Goal: Transaction & Acquisition: Book appointment/travel/reservation

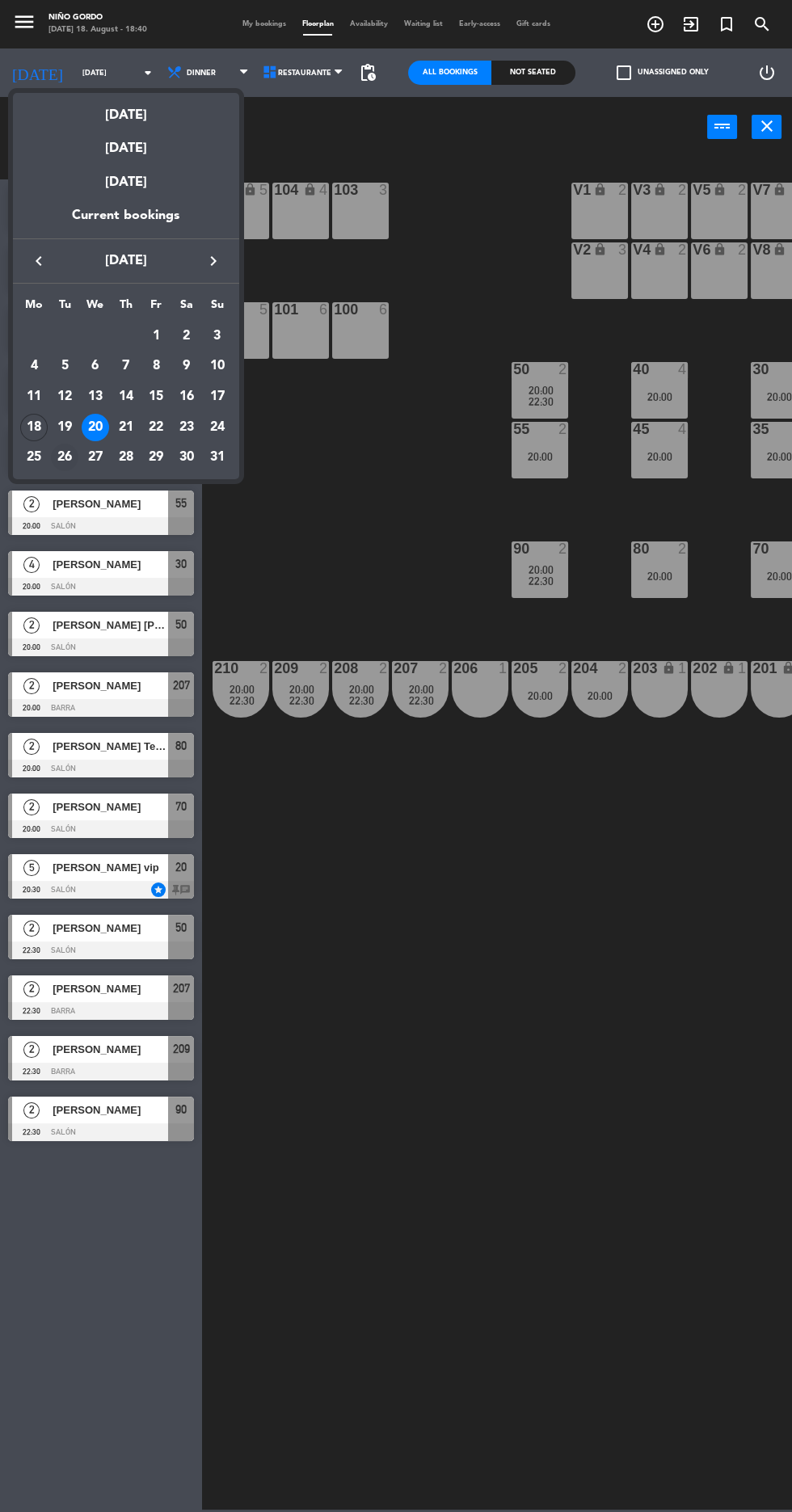
click at [50, 460] on td "26" at bounding box center [65, 457] width 31 height 31
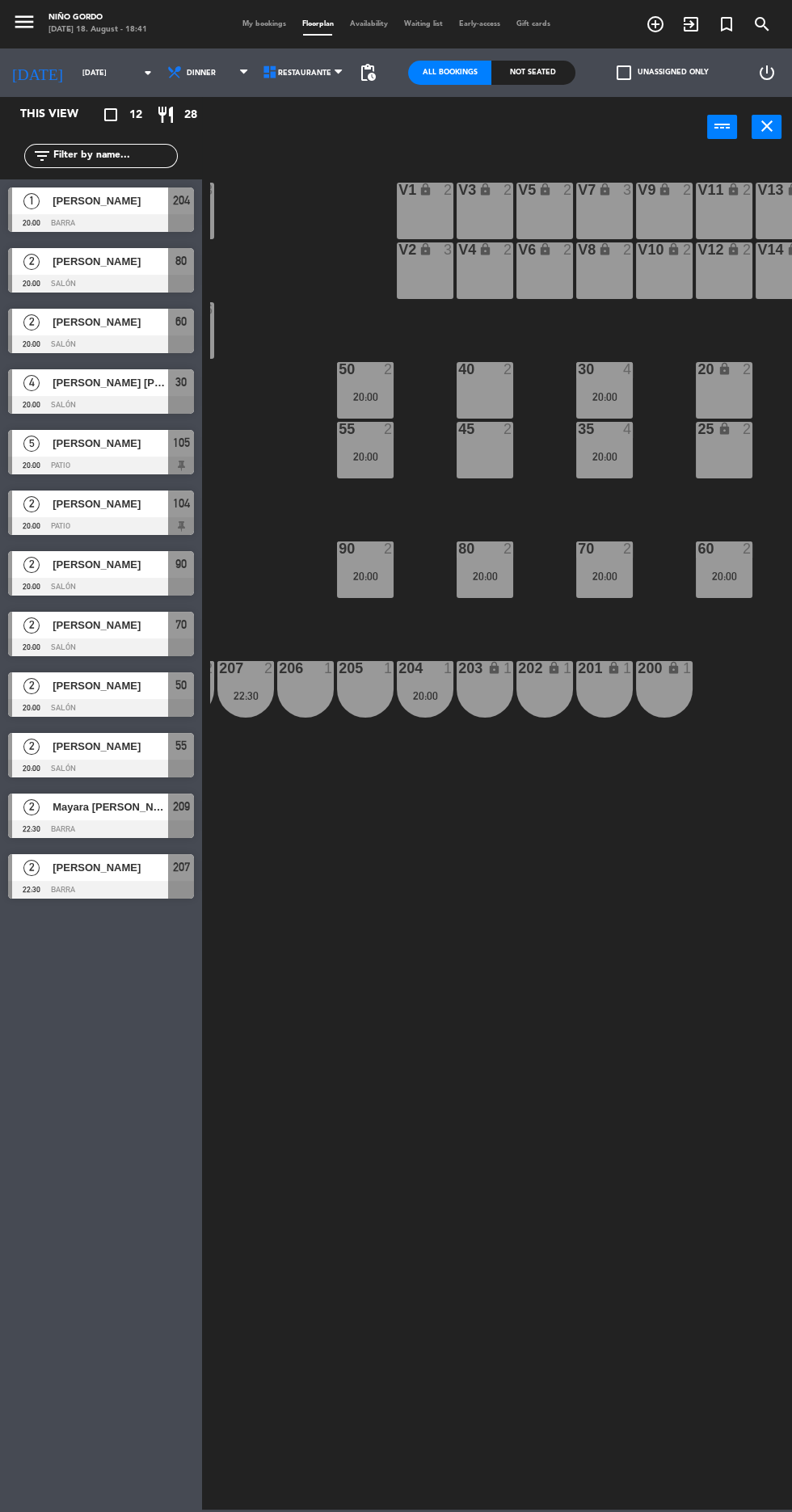
scroll to position [0, 176]
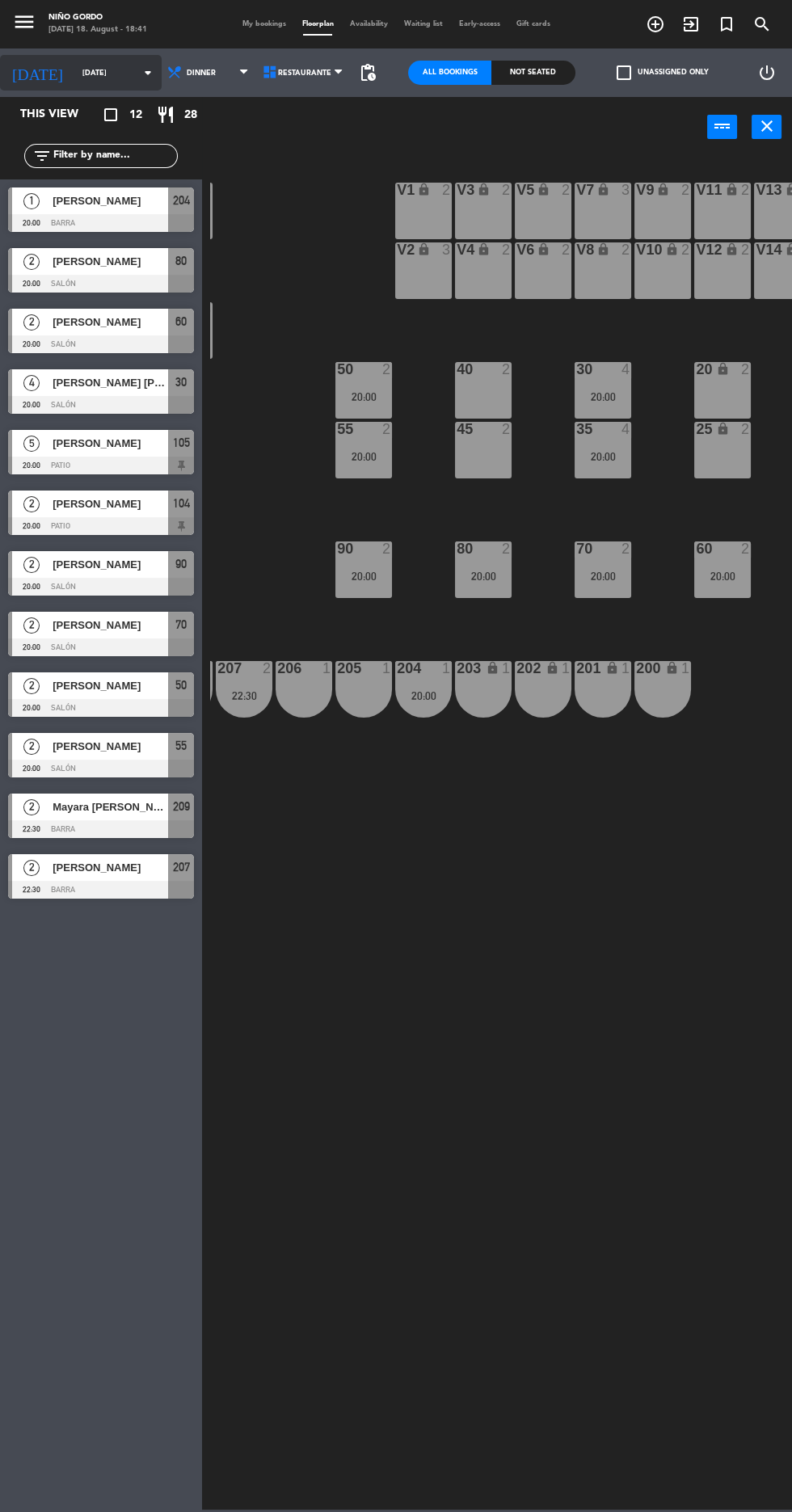
click at [90, 60] on input "[DATE]" at bounding box center [124, 73] width 102 height 25
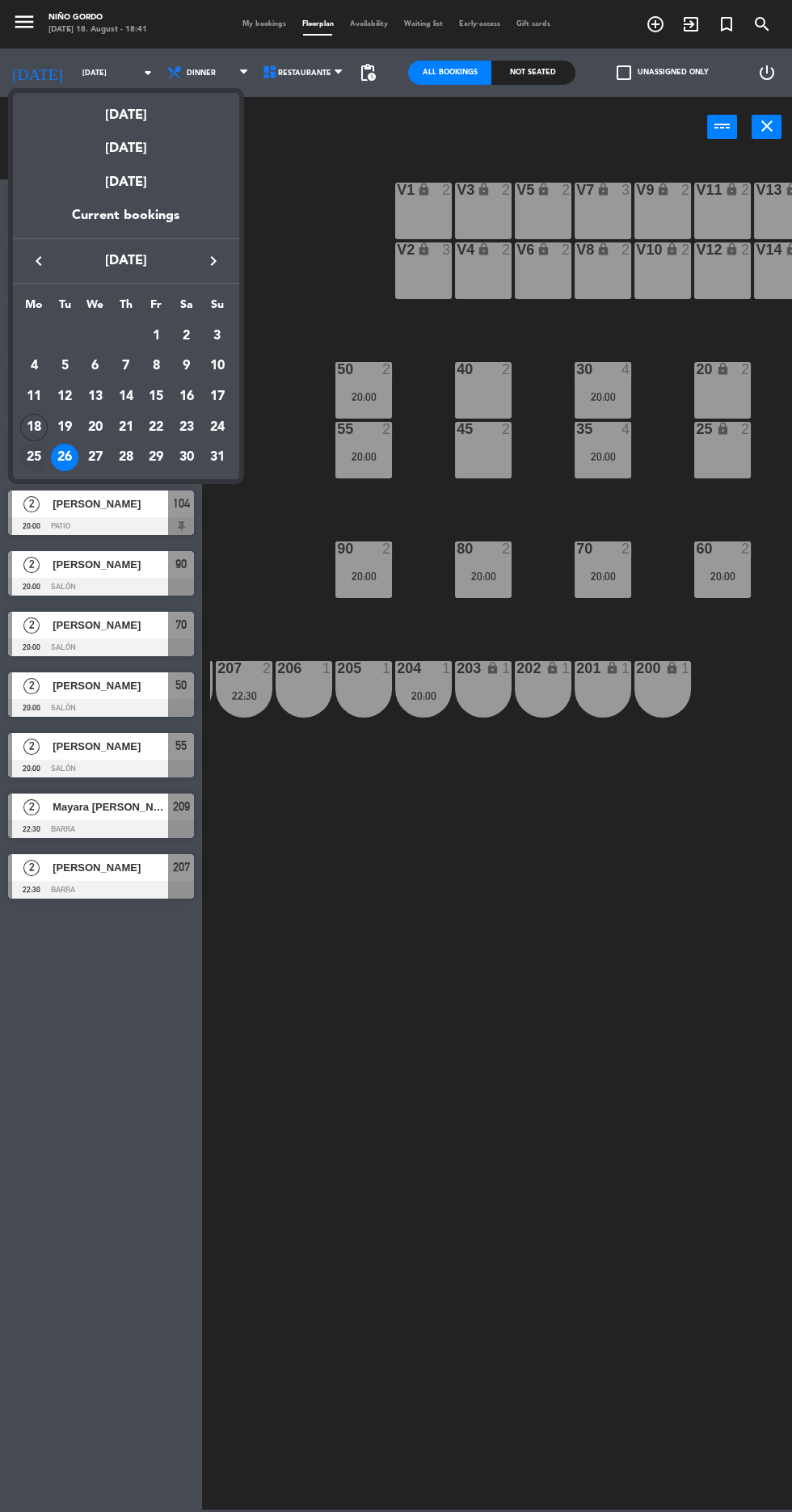
click at [40, 467] on div "25" at bounding box center [33, 457] width 27 height 27
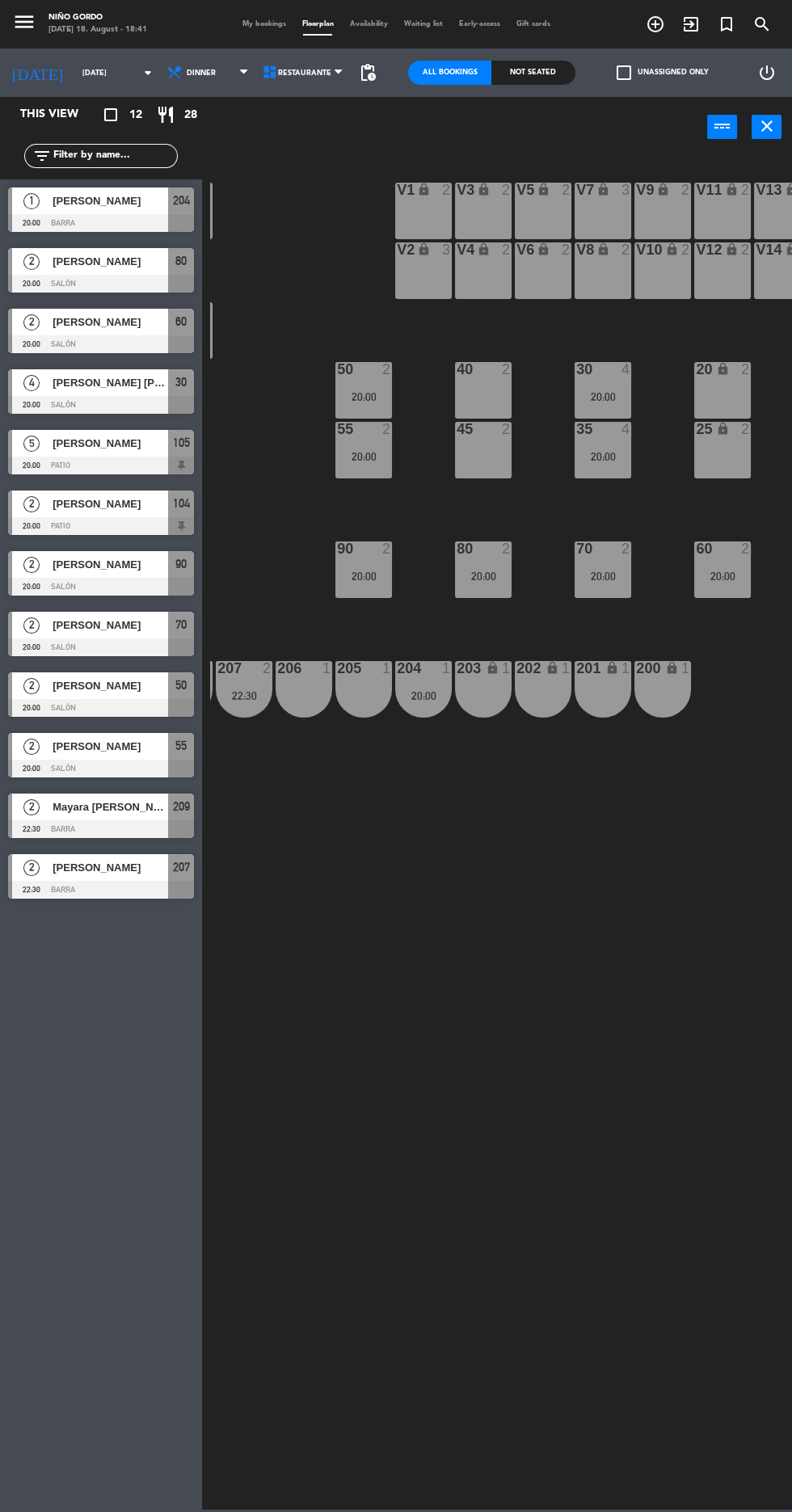
type input "[DATE]"
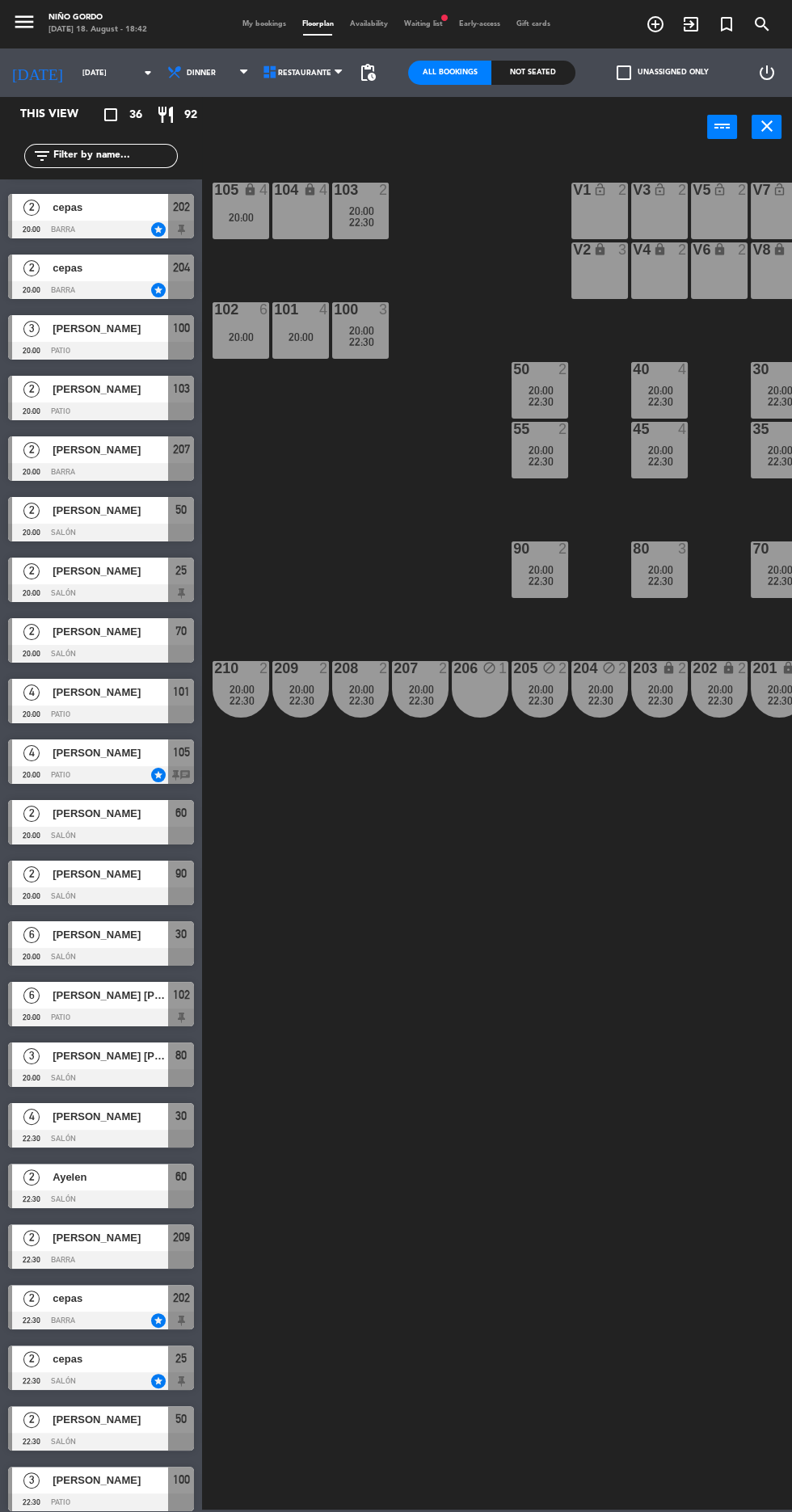
scroll to position [0, 207]
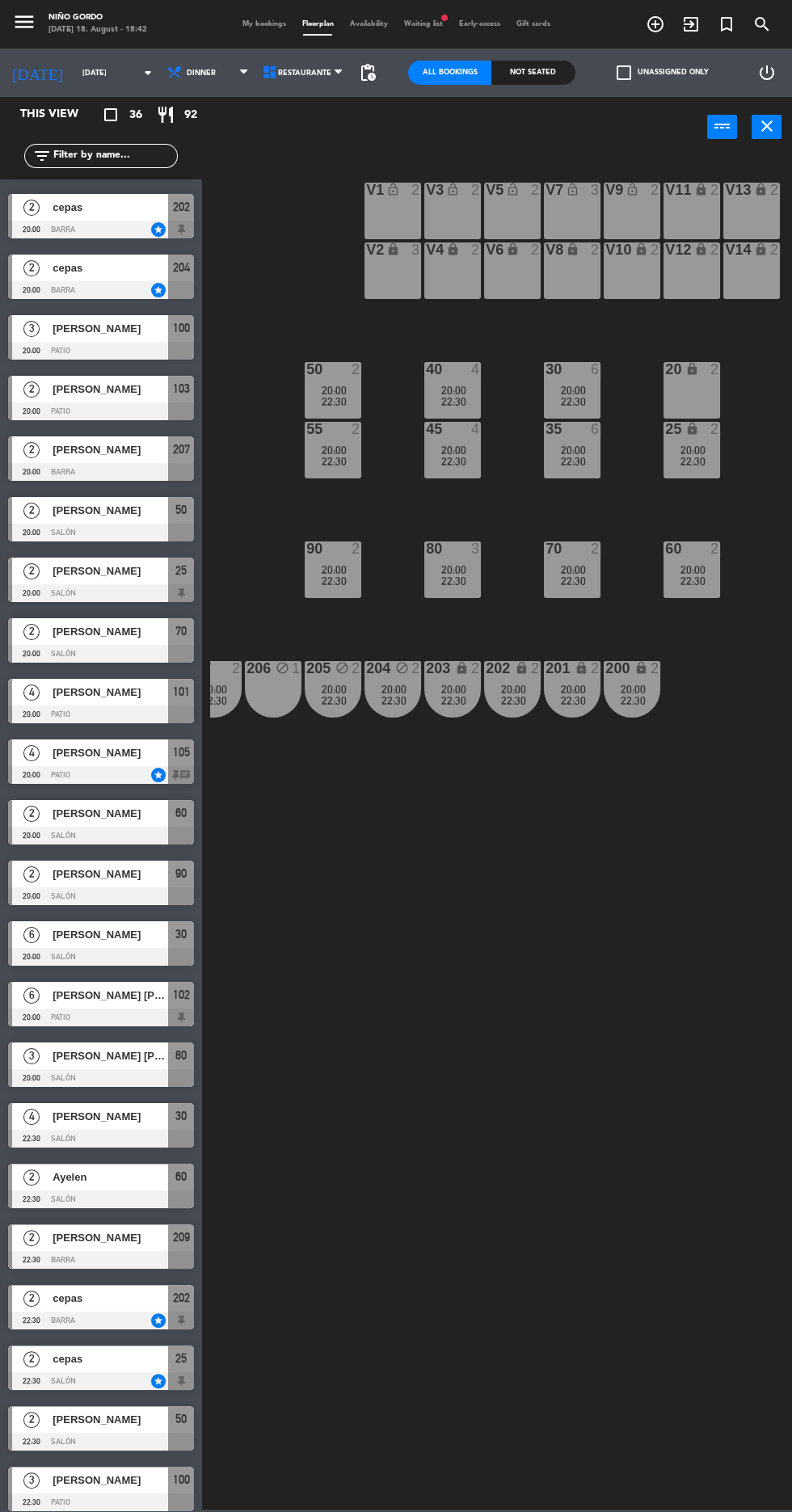
click at [696, 389] on div "20 lock 2" at bounding box center [691, 390] width 57 height 57
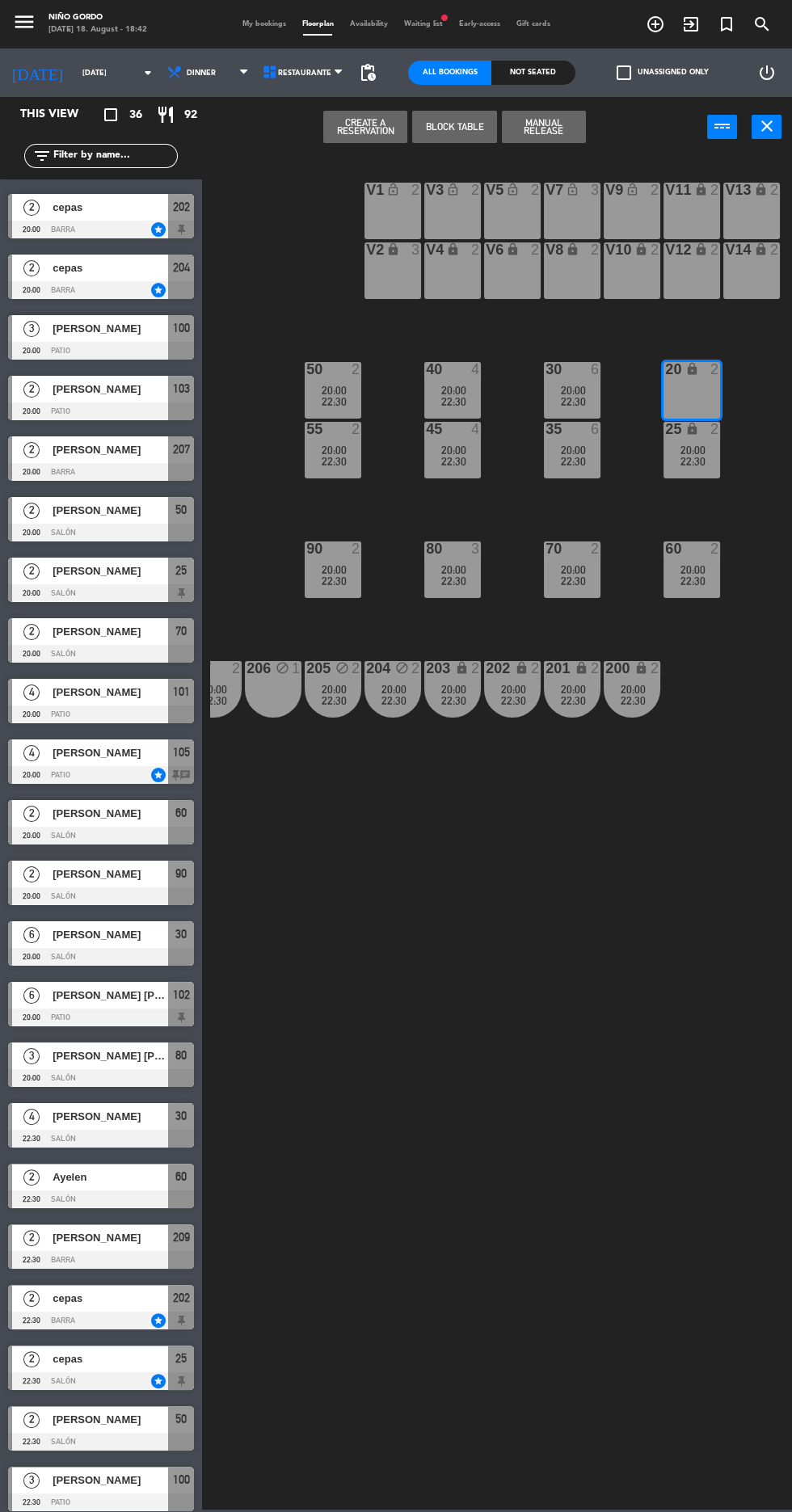
click at [341, 134] on button "Create a Reservation" at bounding box center [365, 127] width 84 height 32
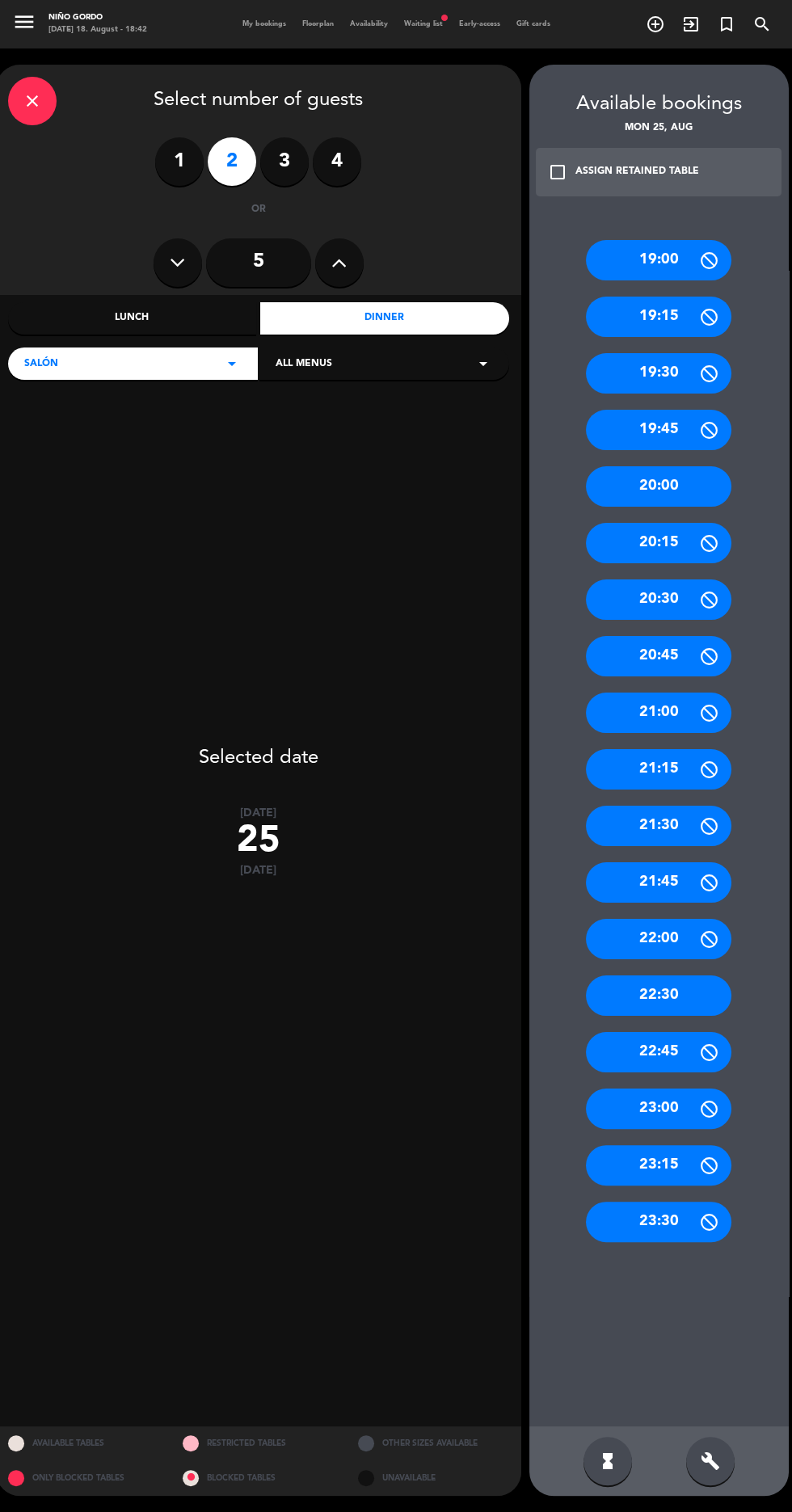
click at [692, 1006] on div "22:30" at bounding box center [658, 995] width 145 height 41
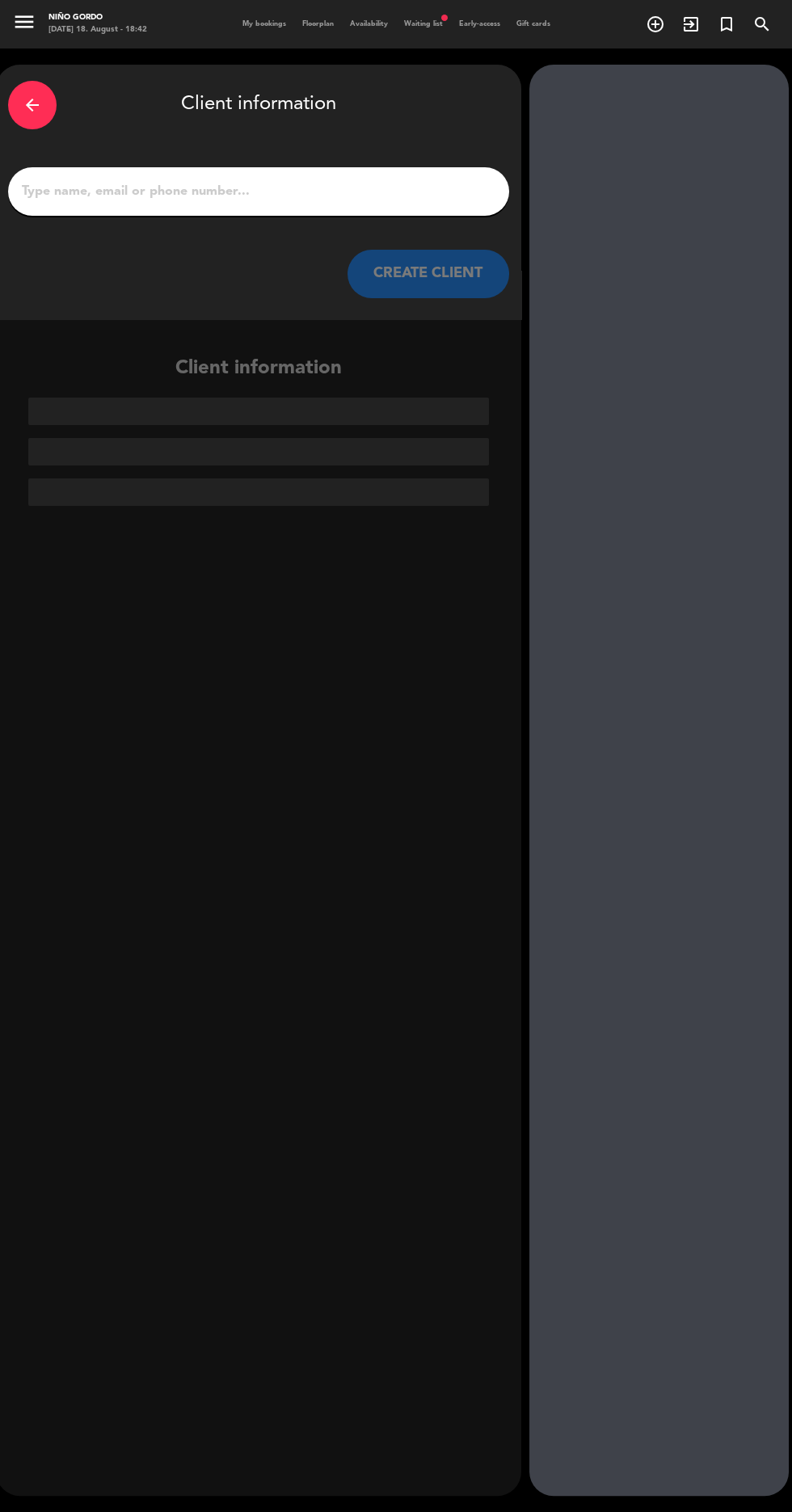
click at [380, 193] on input "1" at bounding box center [258, 191] width 477 height 23
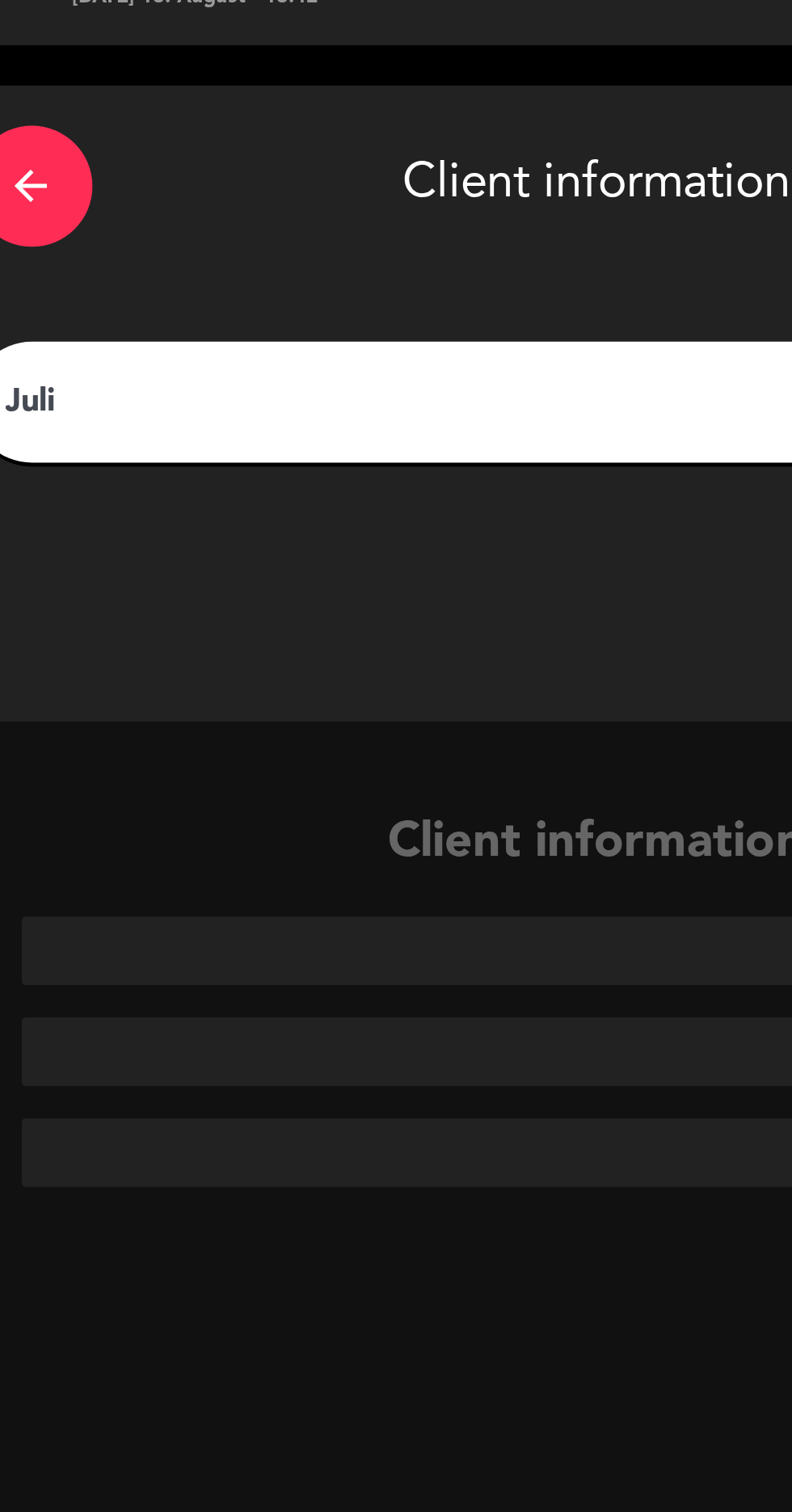
type input "[PERSON_NAME]"
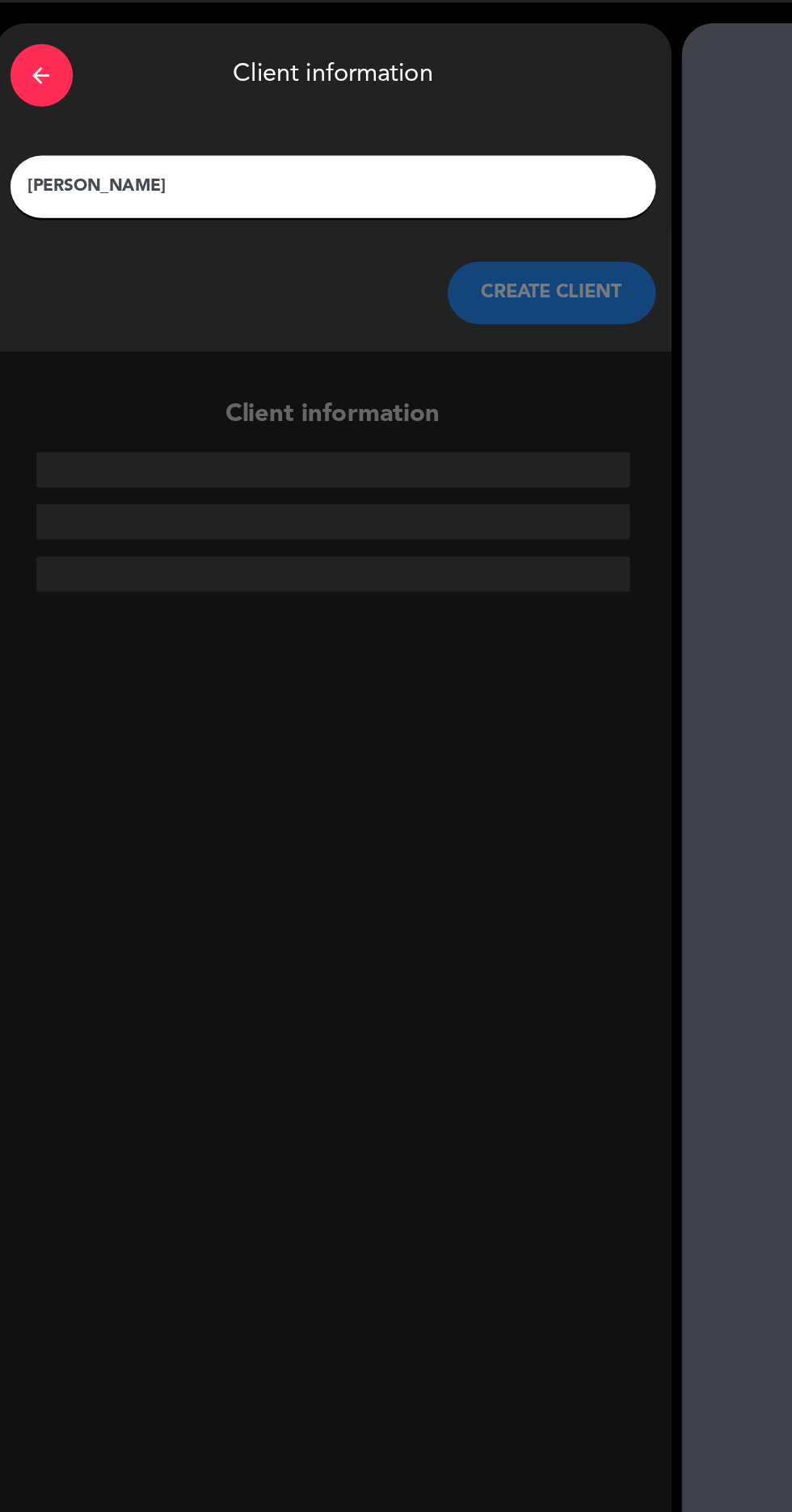
click at [433, 288] on button "CREATE CLIENT" at bounding box center [428, 274] width 161 height 49
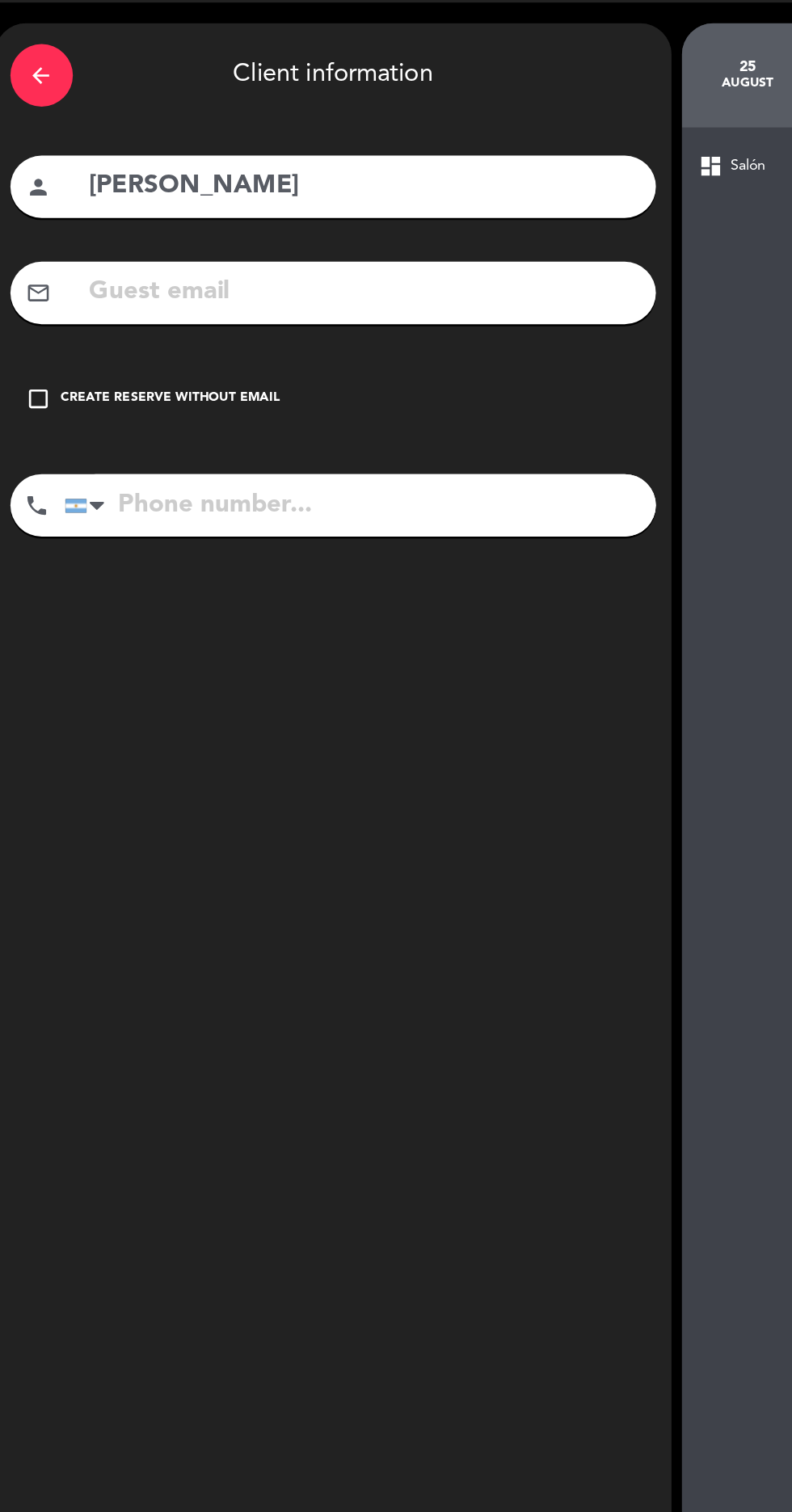
click at [149, 351] on div "Create reserve without email" at bounding box center [132, 356] width 169 height 16
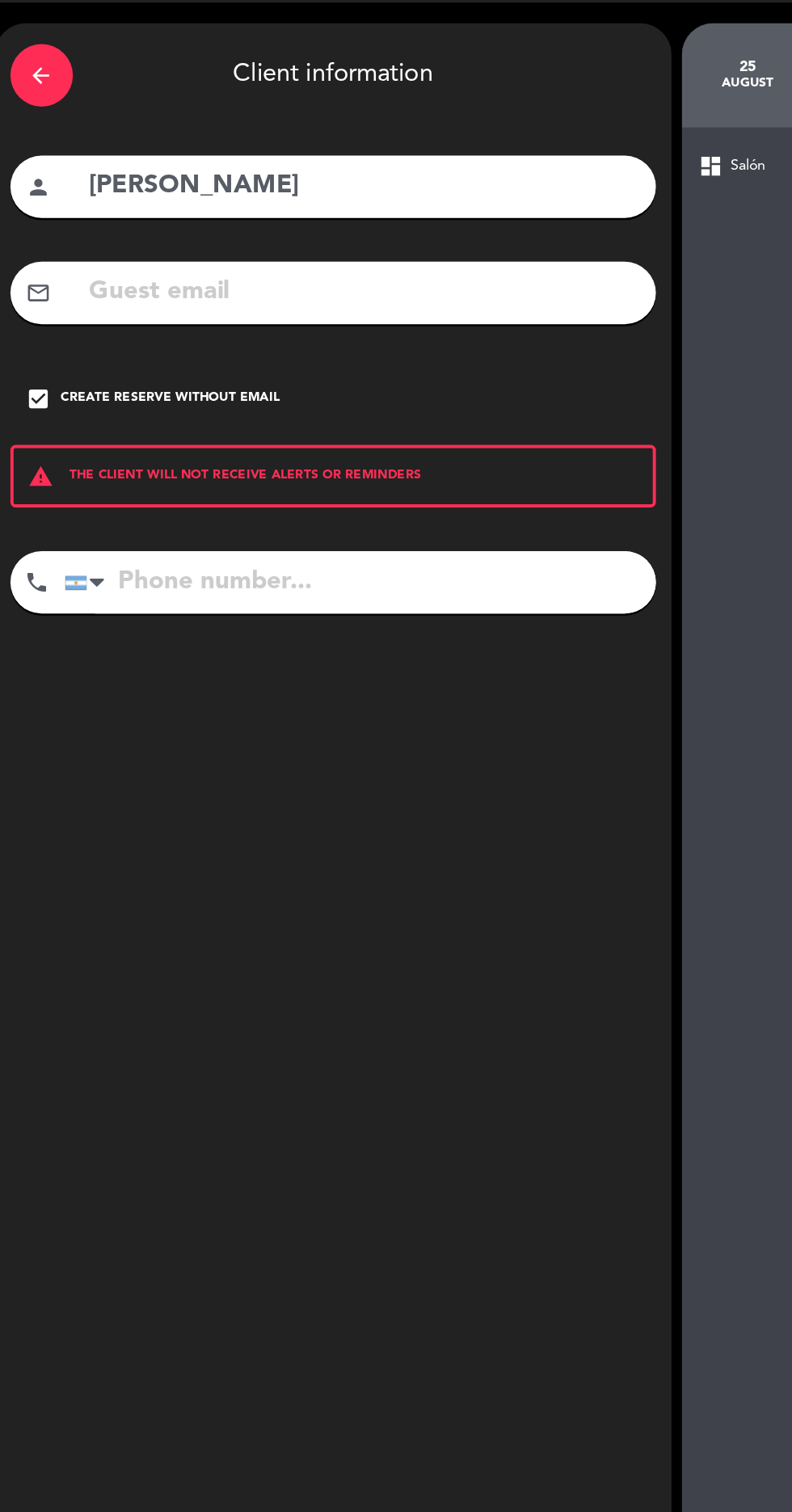
click at [323, 183] on input "[PERSON_NAME]" at bounding box center [282, 191] width 429 height 33
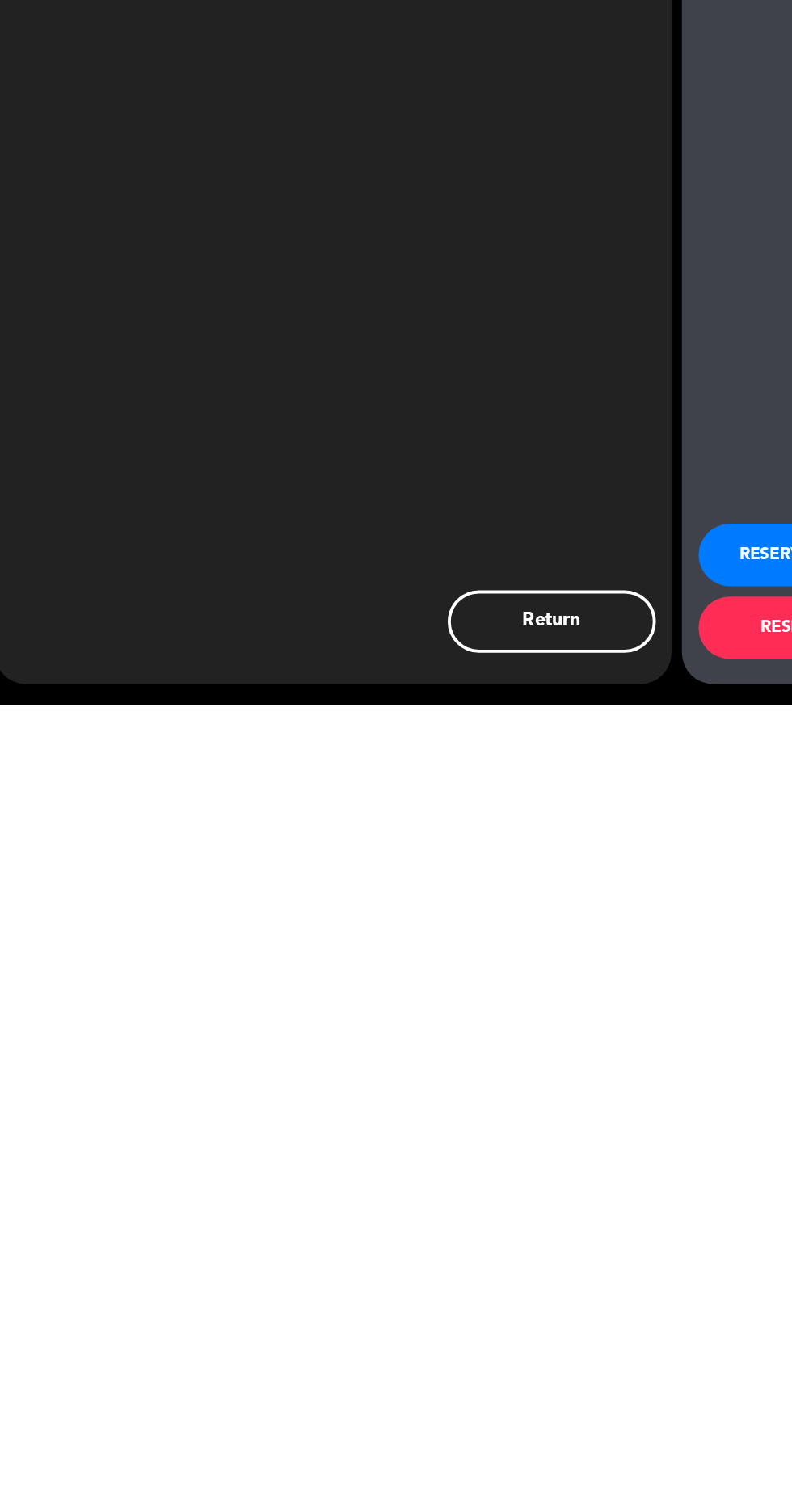
scroll to position [114, 0]
type input "[PERSON_NAME] vip"
click at [574, 1467] on button "RESERVE AND FINISH" at bounding box center [660, 1452] width 234 height 49
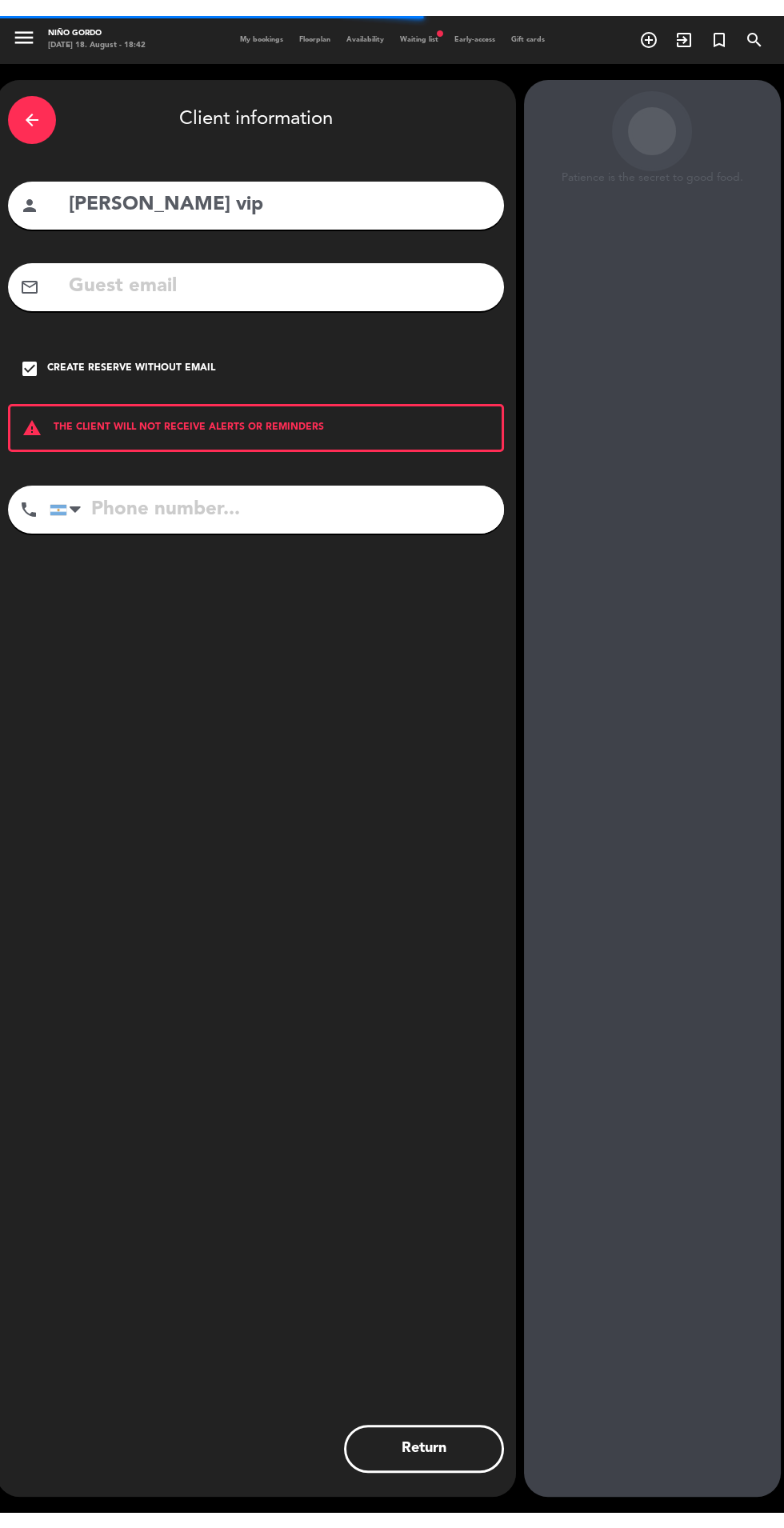
scroll to position [144, 0]
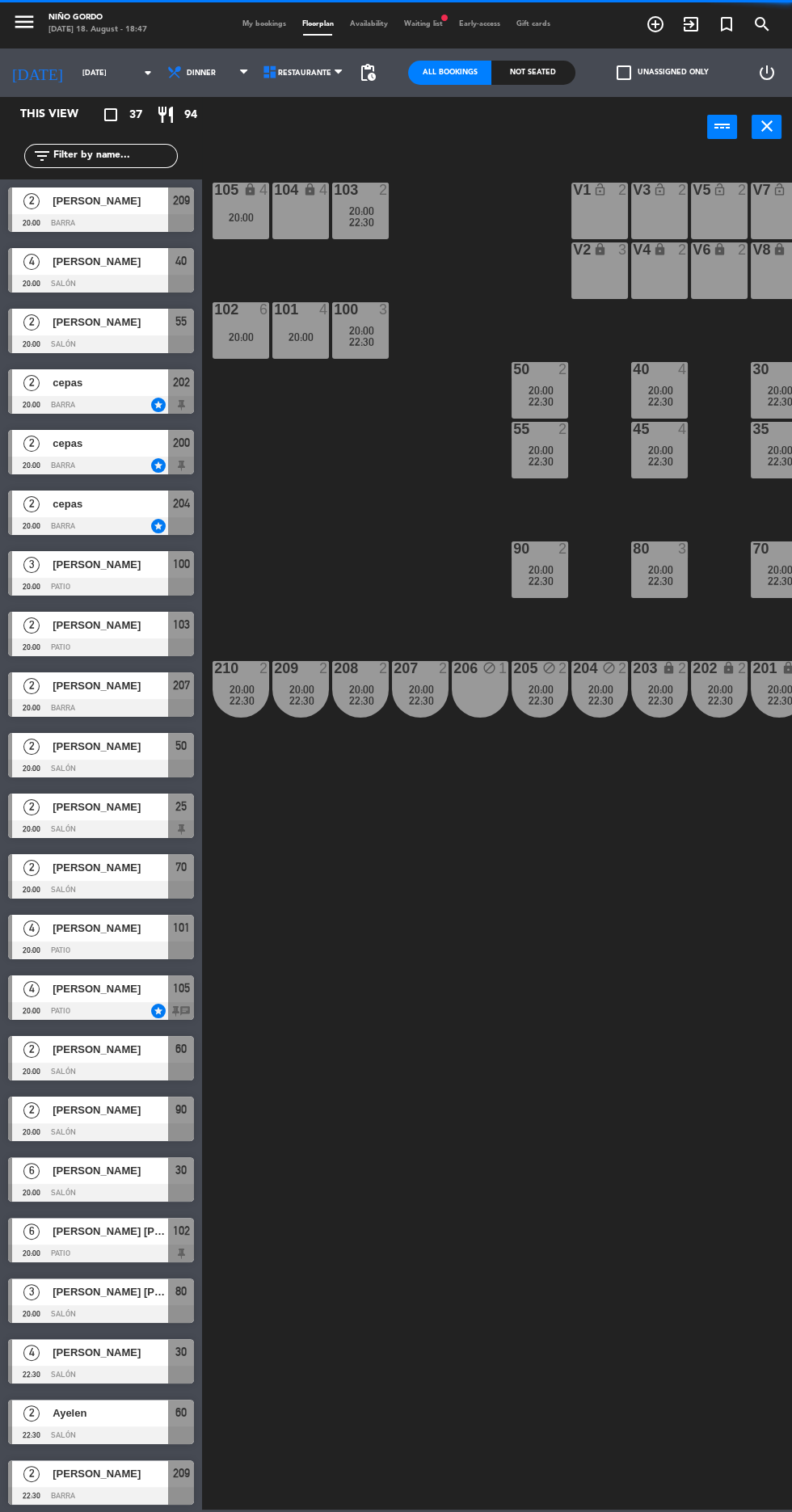
scroll to position [114, 0]
click at [74, 78] on input "[DATE]" at bounding box center [124, 73] width 102 height 25
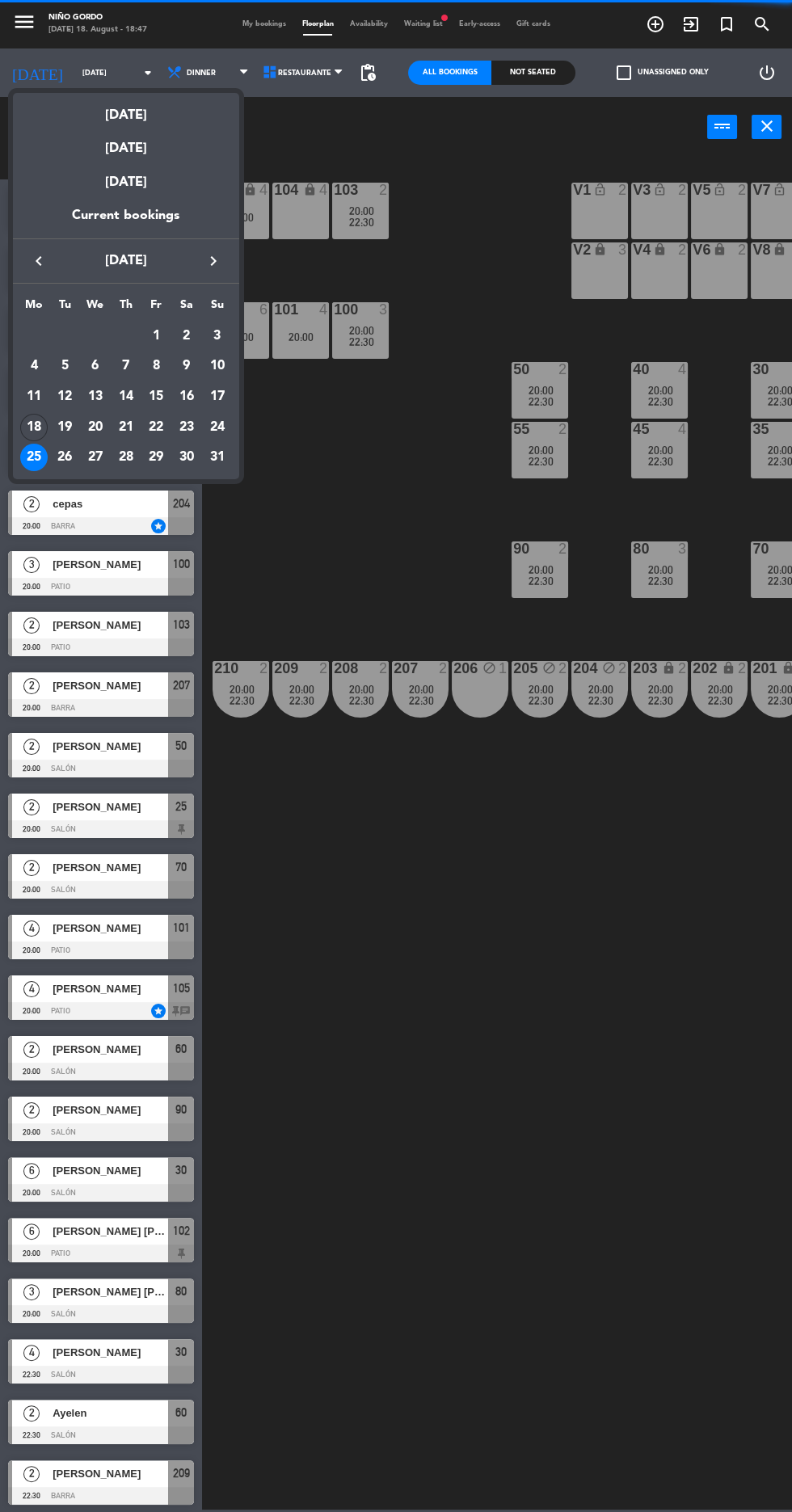
click at [59, 478] on div "Mo Tu We Th Fr Sa [DATE] 2 3 4 5 6 7 8 9 10 11 12 13 14 15 16 17 18 19 20 21 22…" at bounding box center [125, 381] width 226 height 196
click at [71, 458] on div "26" at bounding box center [64, 457] width 27 height 27
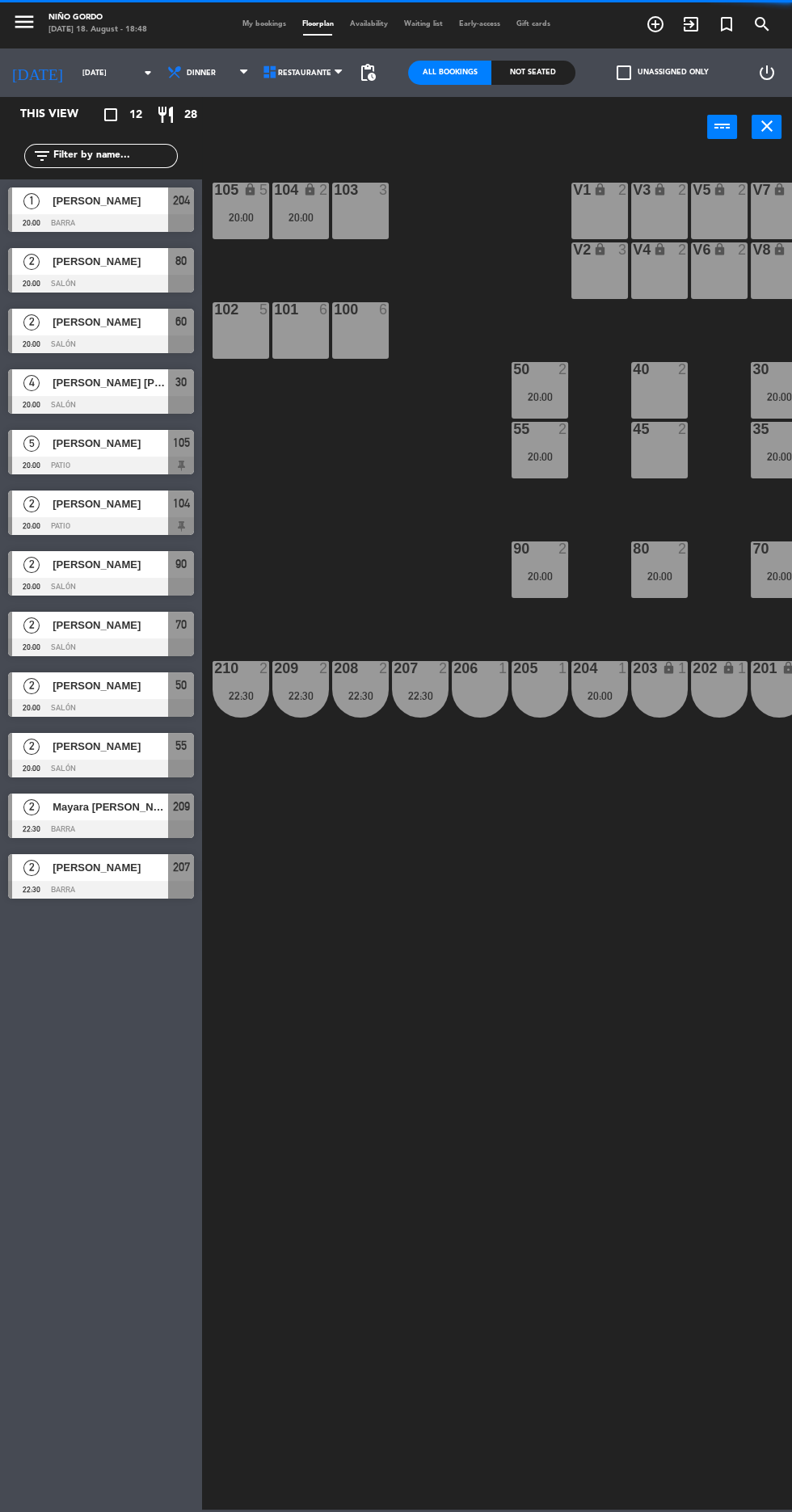
scroll to position [125, 0]
click at [81, 65] on input "[DATE]" at bounding box center [124, 73] width 102 height 25
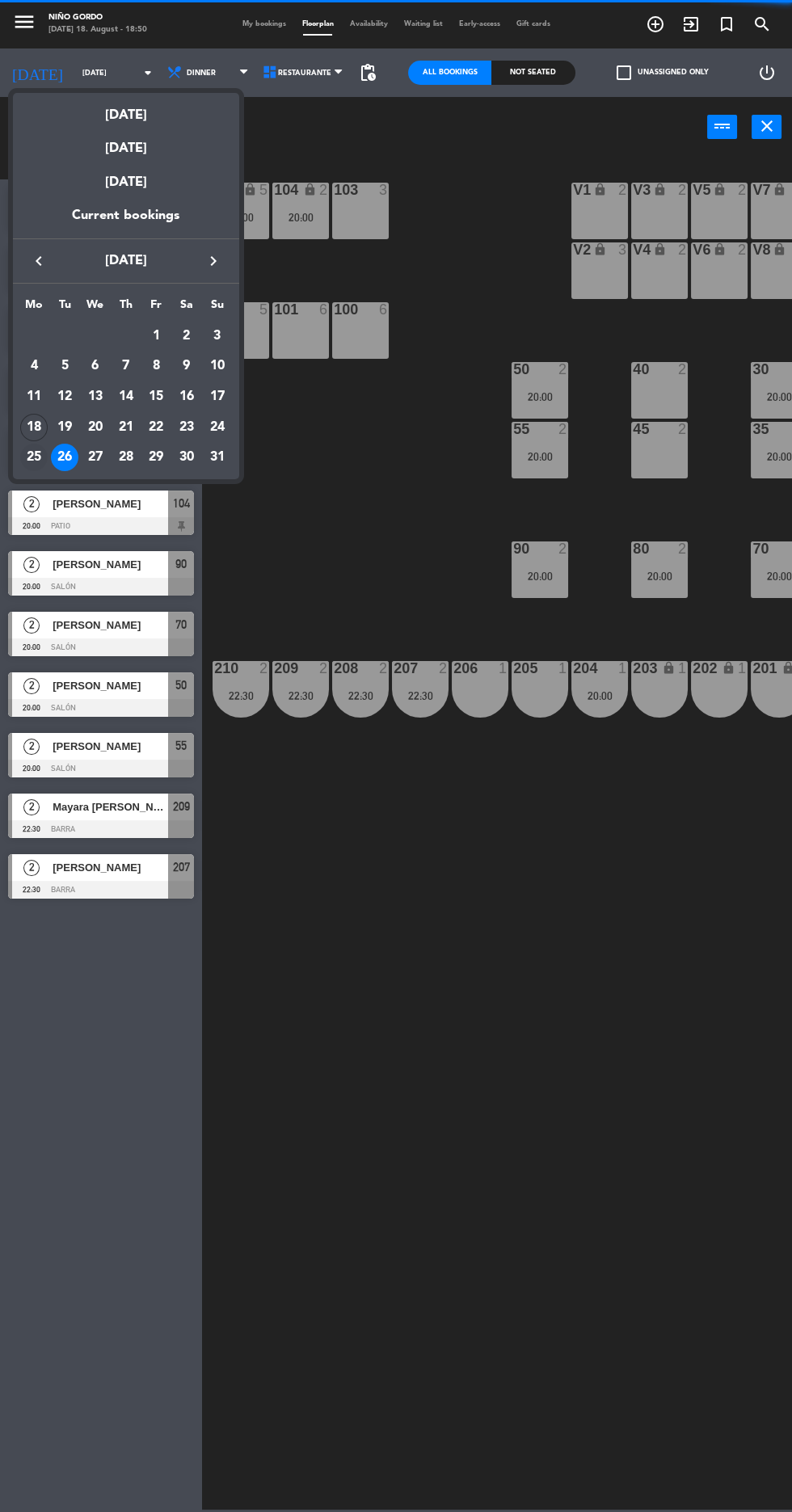
click at [33, 458] on div "25" at bounding box center [33, 457] width 27 height 27
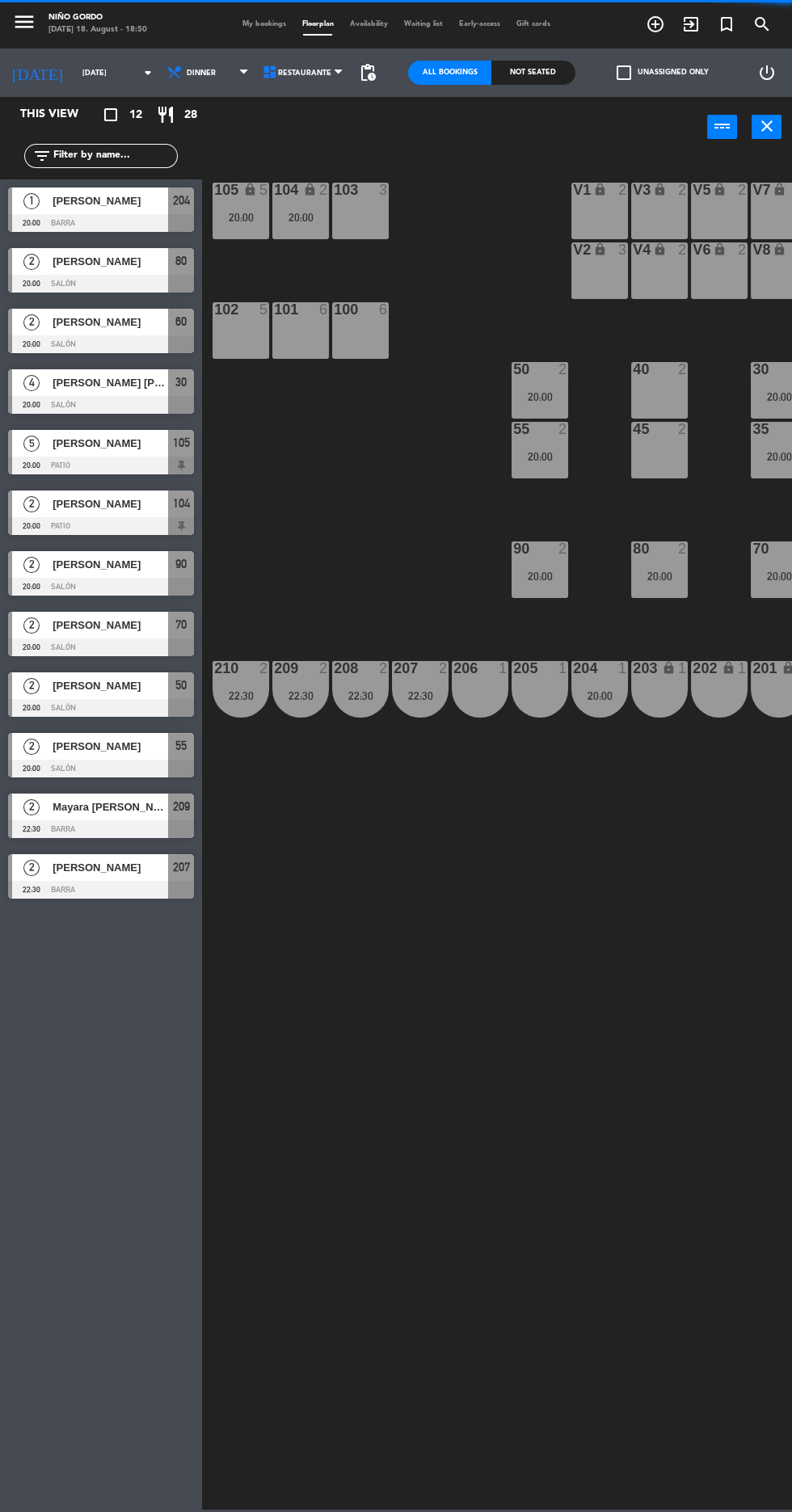
type input "[DATE]"
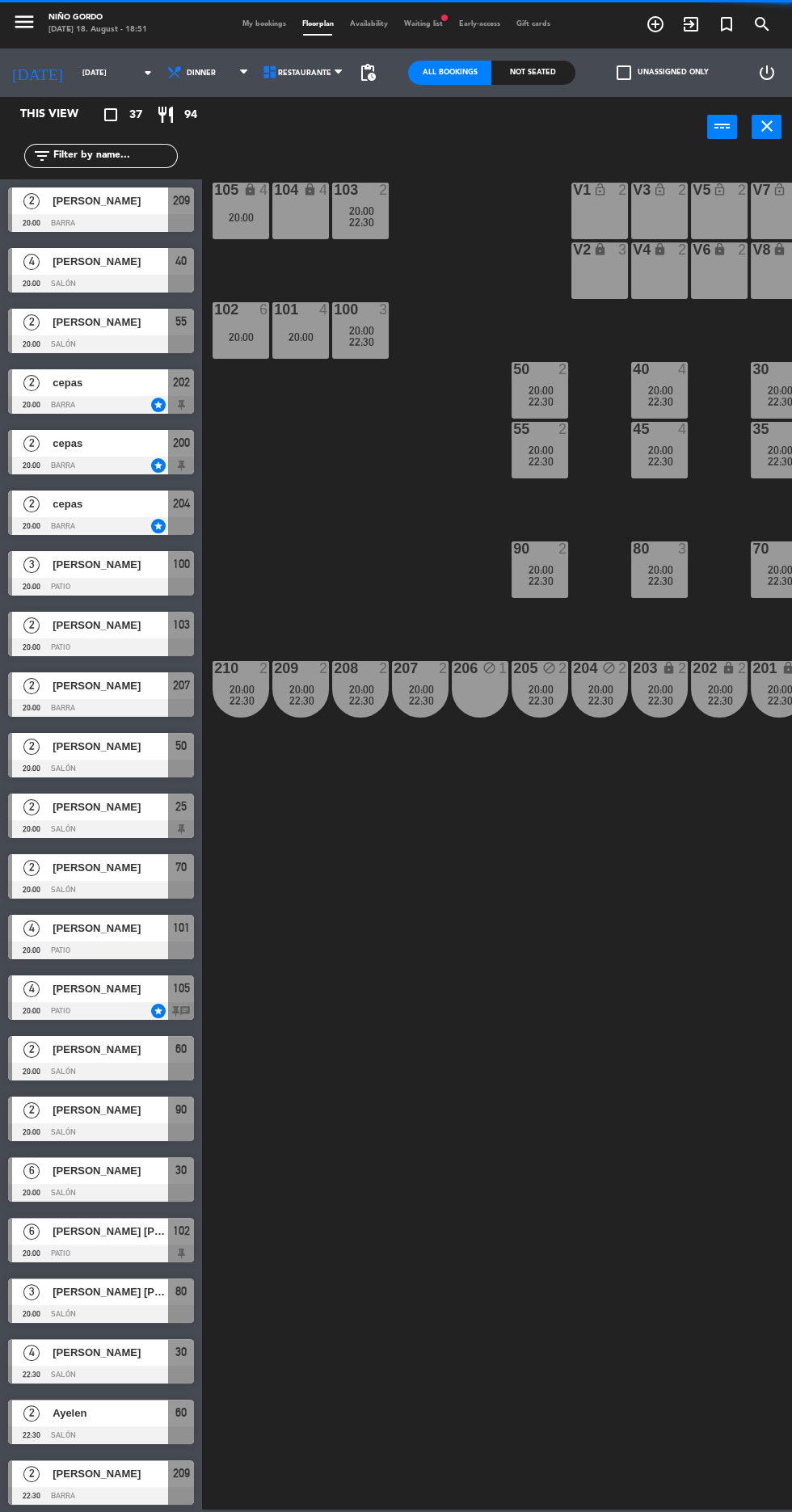
scroll to position [0, 13]
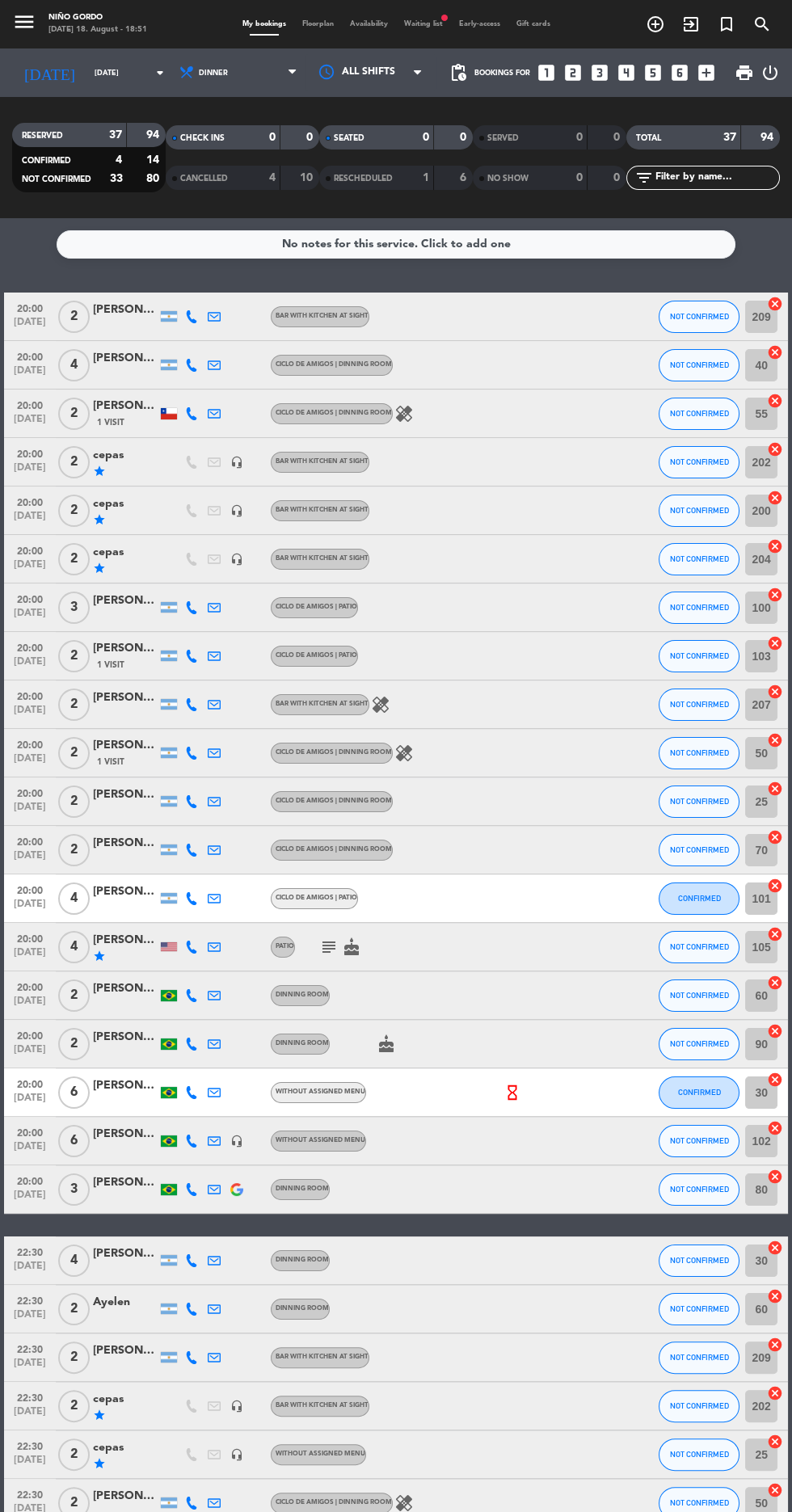
click at [314, 27] on span "Floorplan" at bounding box center [317, 23] width 48 height 7
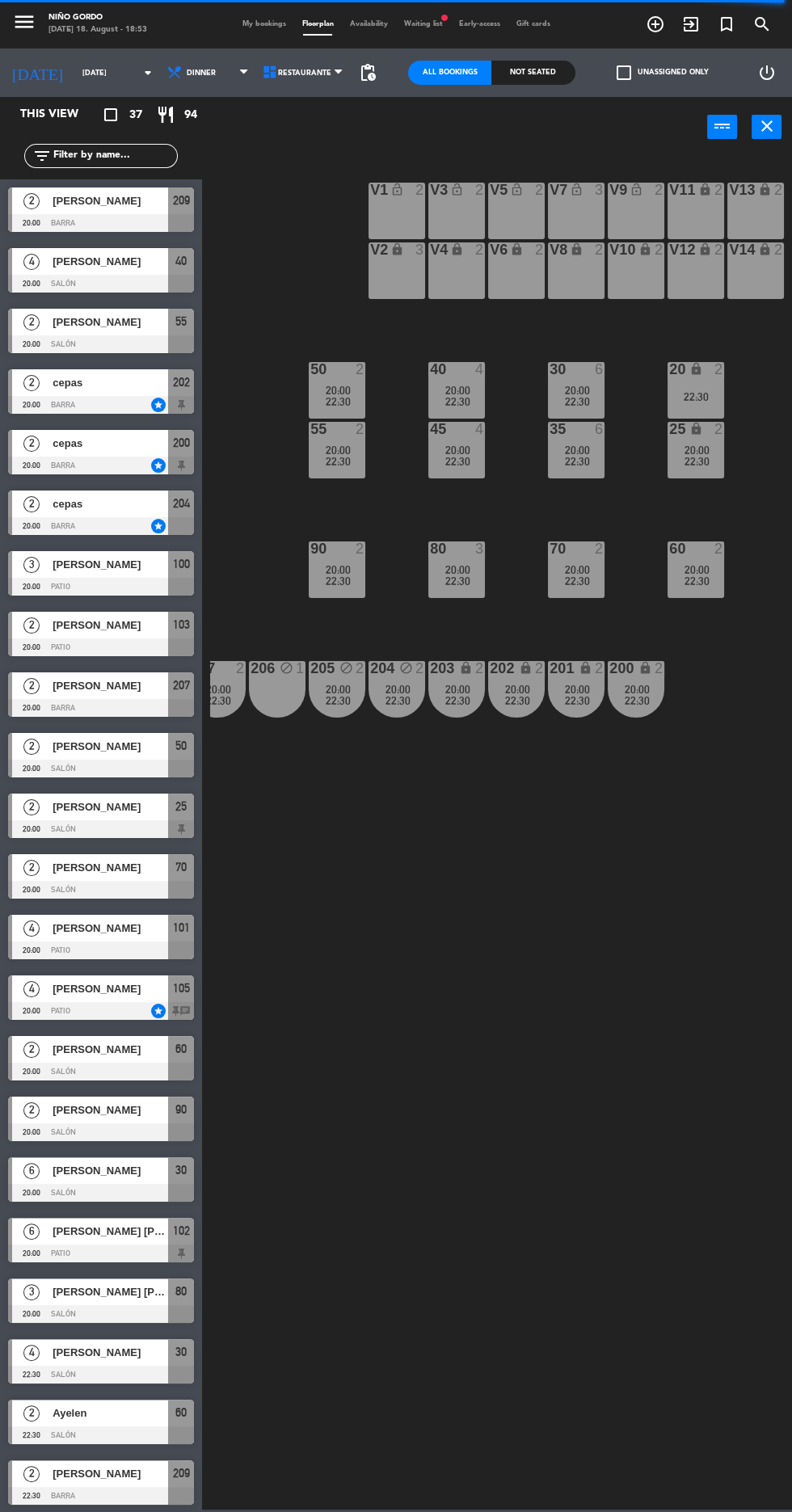
scroll to position [0, 192]
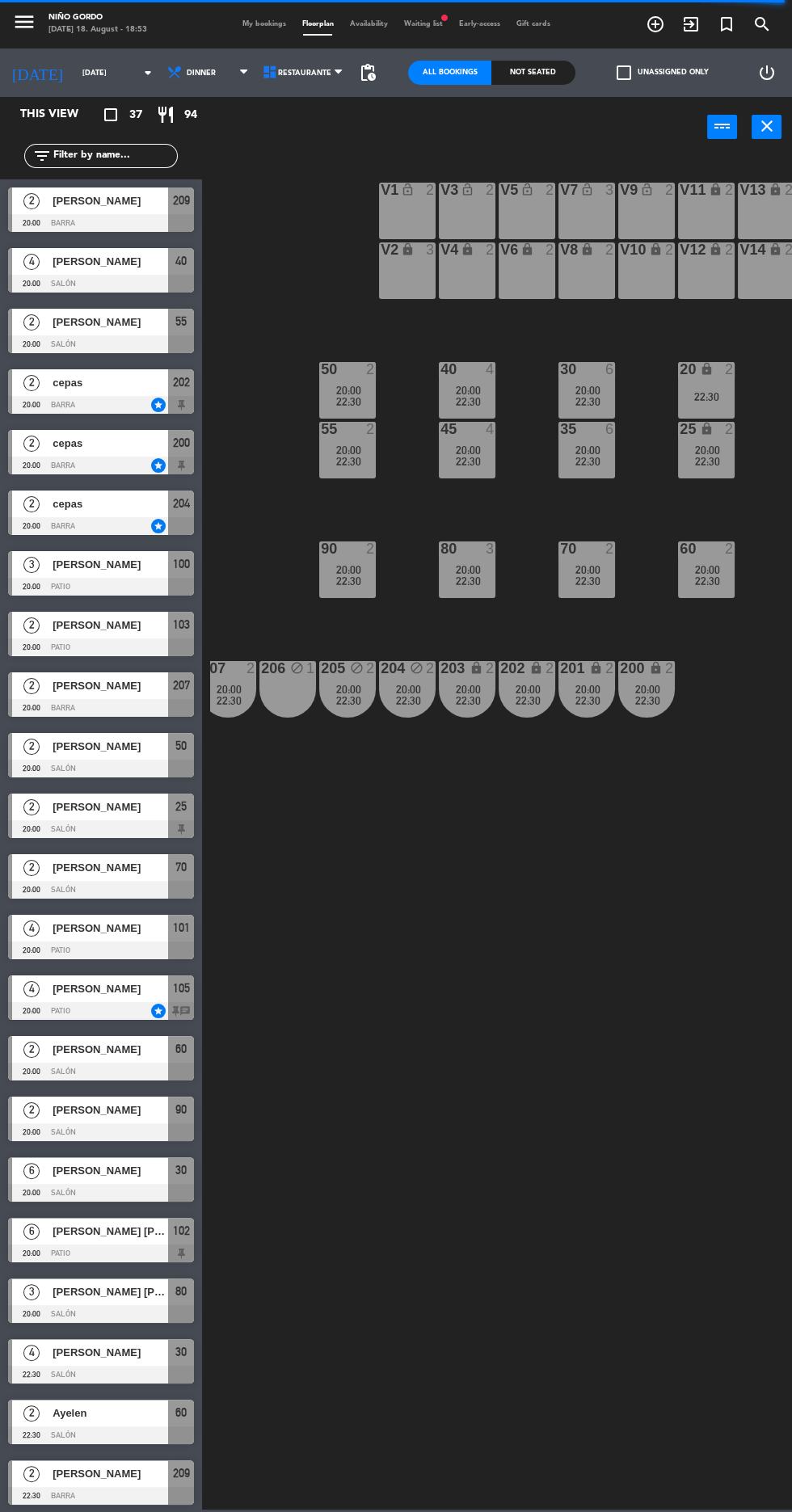
click at [372, 246] on div "V2" at bounding box center [380, 250] width 27 height 15
click at [314, 269] on div "105 lock 4 20:00 104 lock 4 103 2 20:00 22:30 V1 lock_open 2 V3 lock_open 2 V9 …" at bounding box center [501, 832] width 582 height 1355
click at [405, 205] on div "V1 lock_open 2" at bounding box center [407, 211] width 57 height 57
click at [309, 278] on div "105 lock 4 20:00 104 lock 4 103 2 20:00 22:30 V1 lock_open 2 V3 lock_open 2 V9 …" at bounding box center [501, 832] width 582 height 1355
click at [403, 191] on icon "lock_open" at bounding box center [407, 189] width 14 height 14
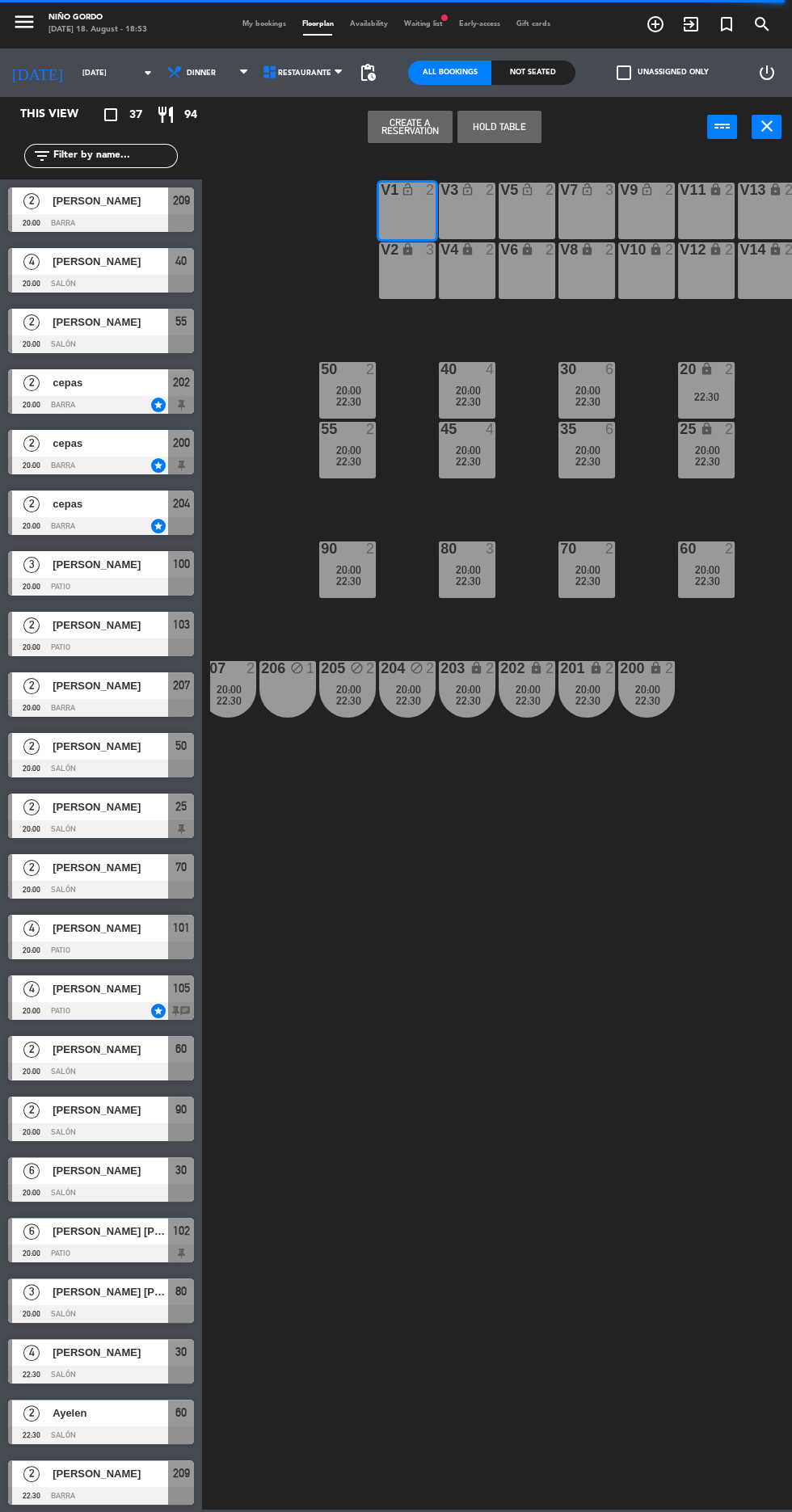
click at [401, 130] on button "Create a Reservation" at bounding box center [409, 127] width 84 height 32
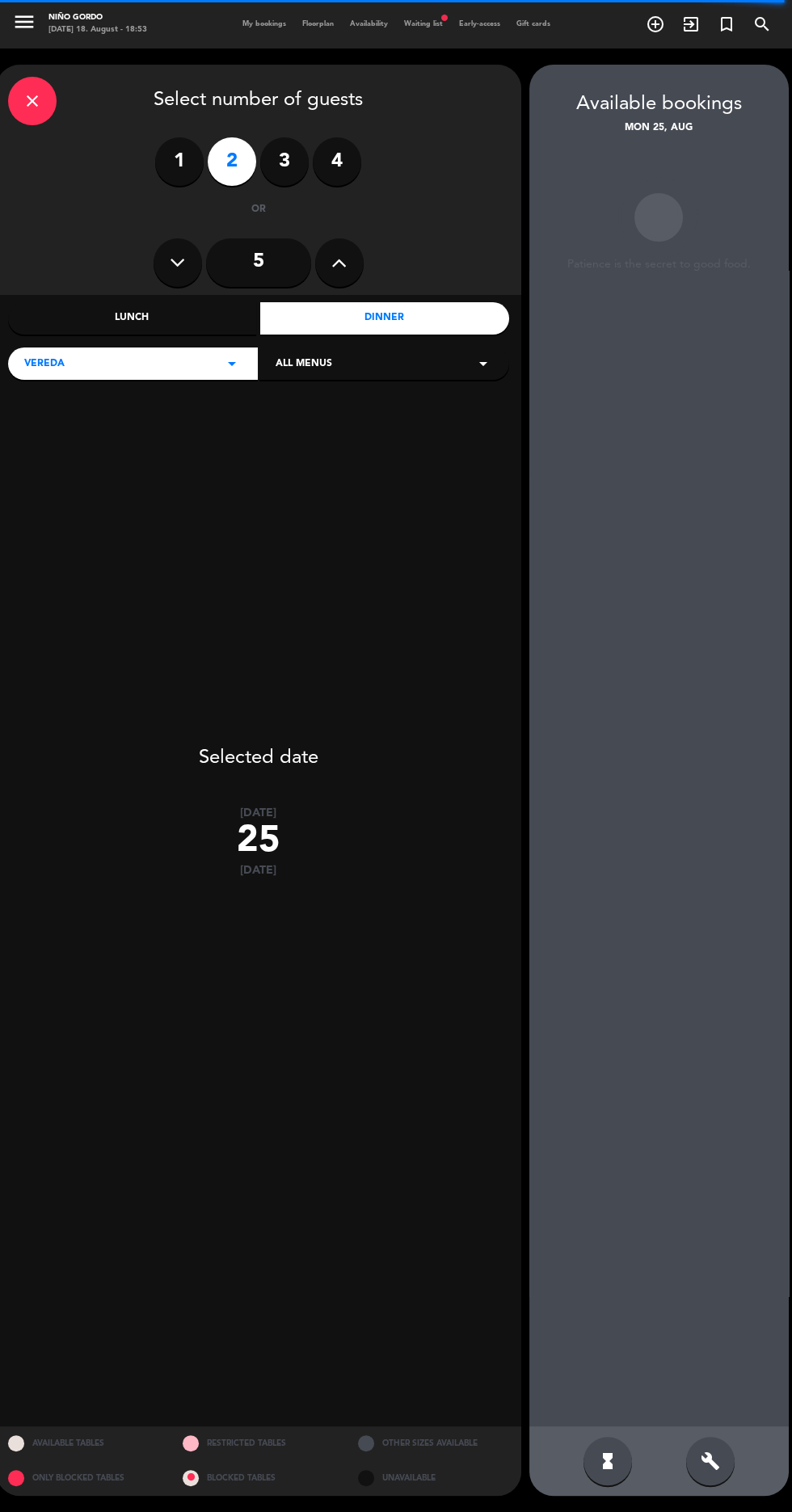
click at [178, 161] on label "1" at bounding box center [179, 161] width 49 height 49
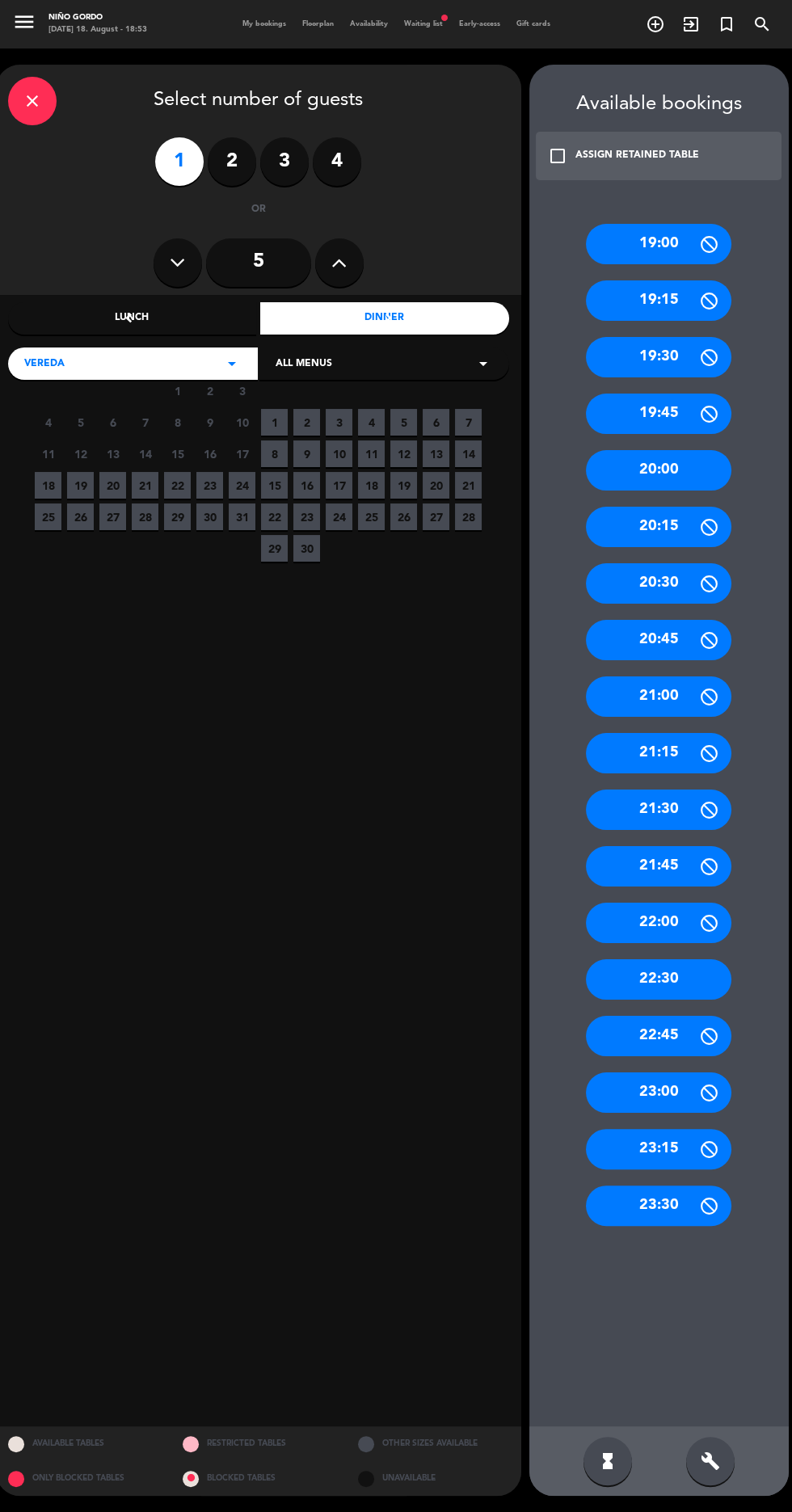
click at [50, 514] on span "25" at bounding box center [49, 517] width 27 height 27
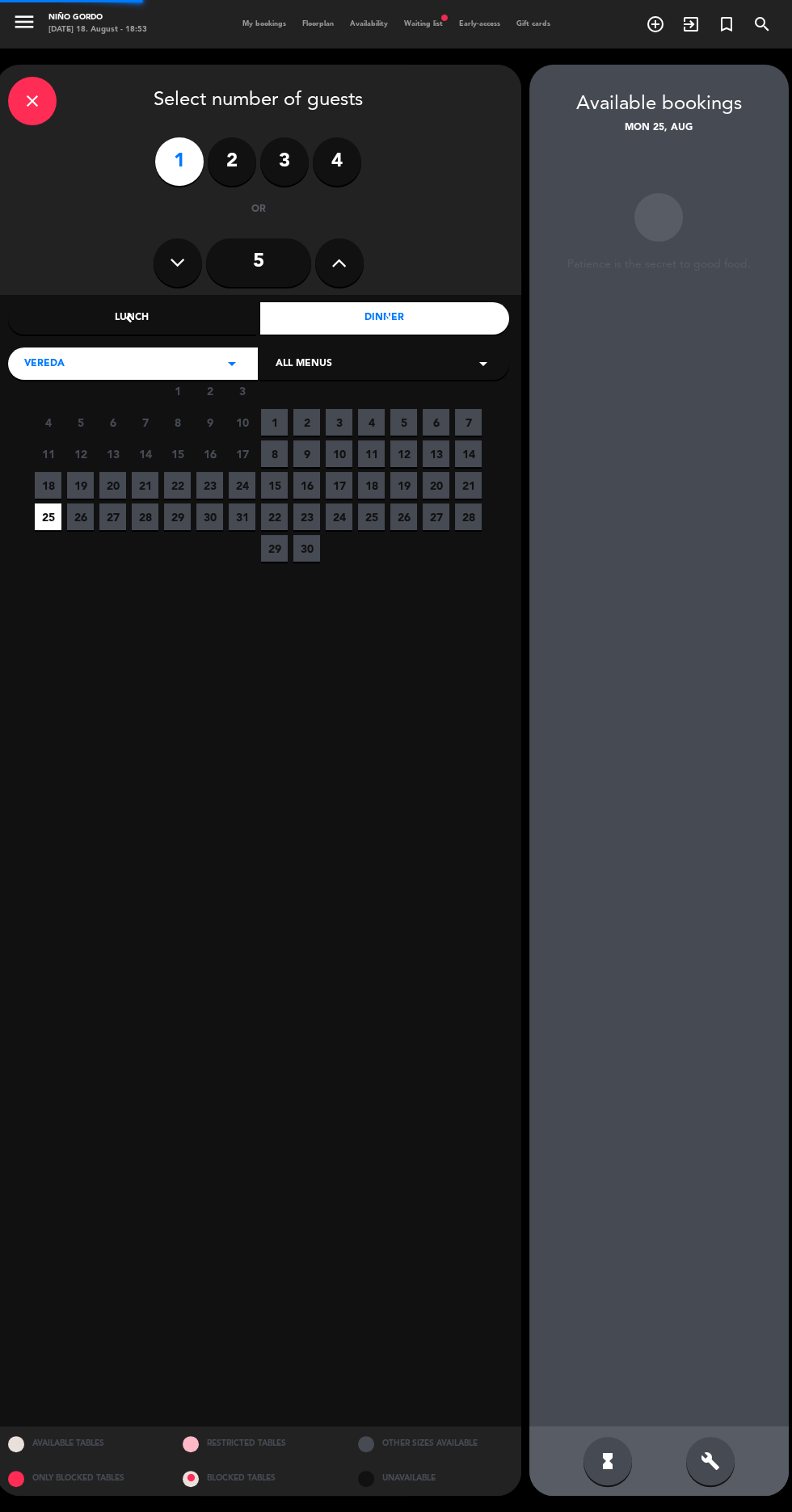
scroll to position [65, 0]
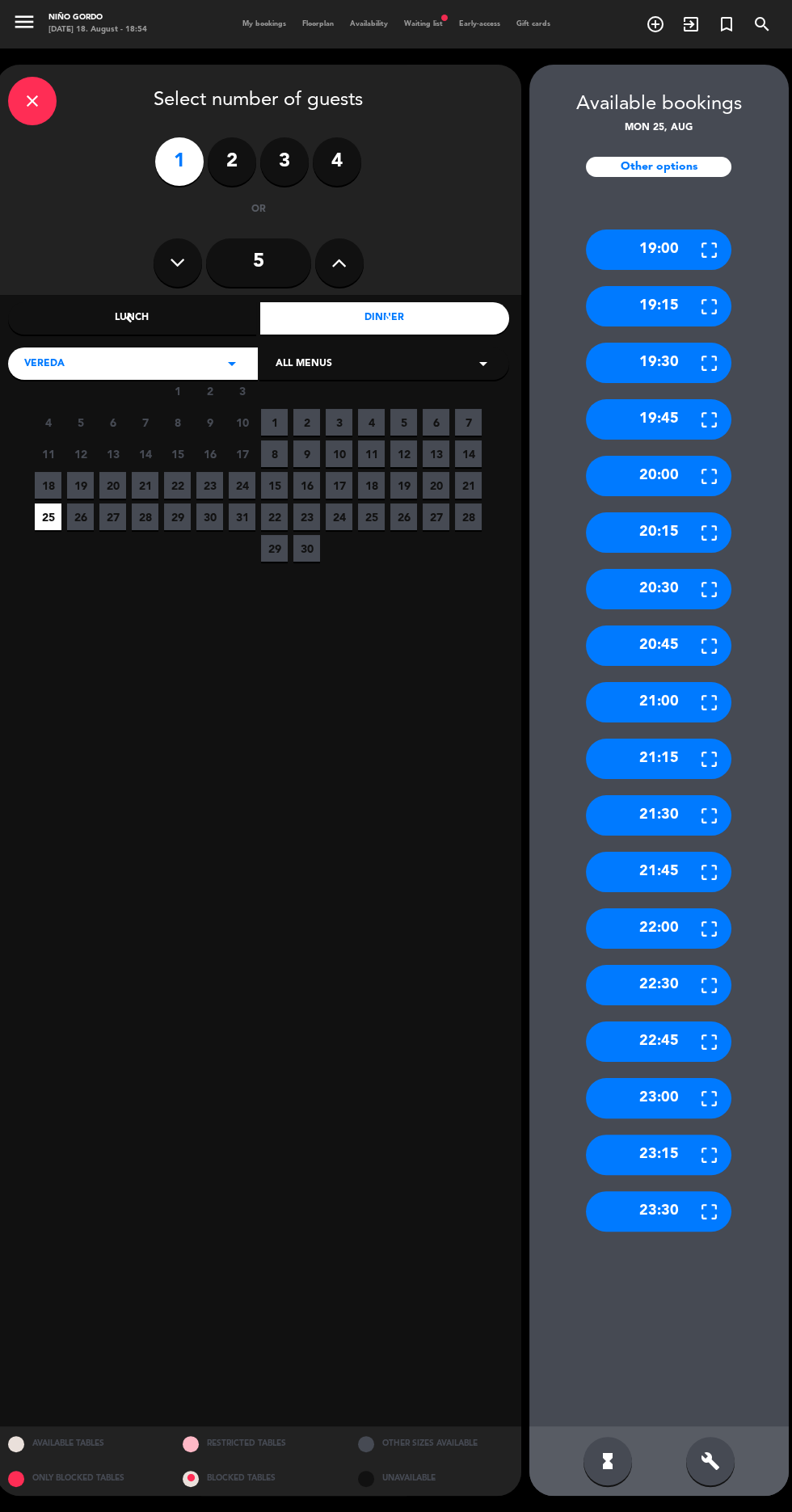
click at [677, 965] on div "22:30" at bounding box center [658, 985] width 145 height 41
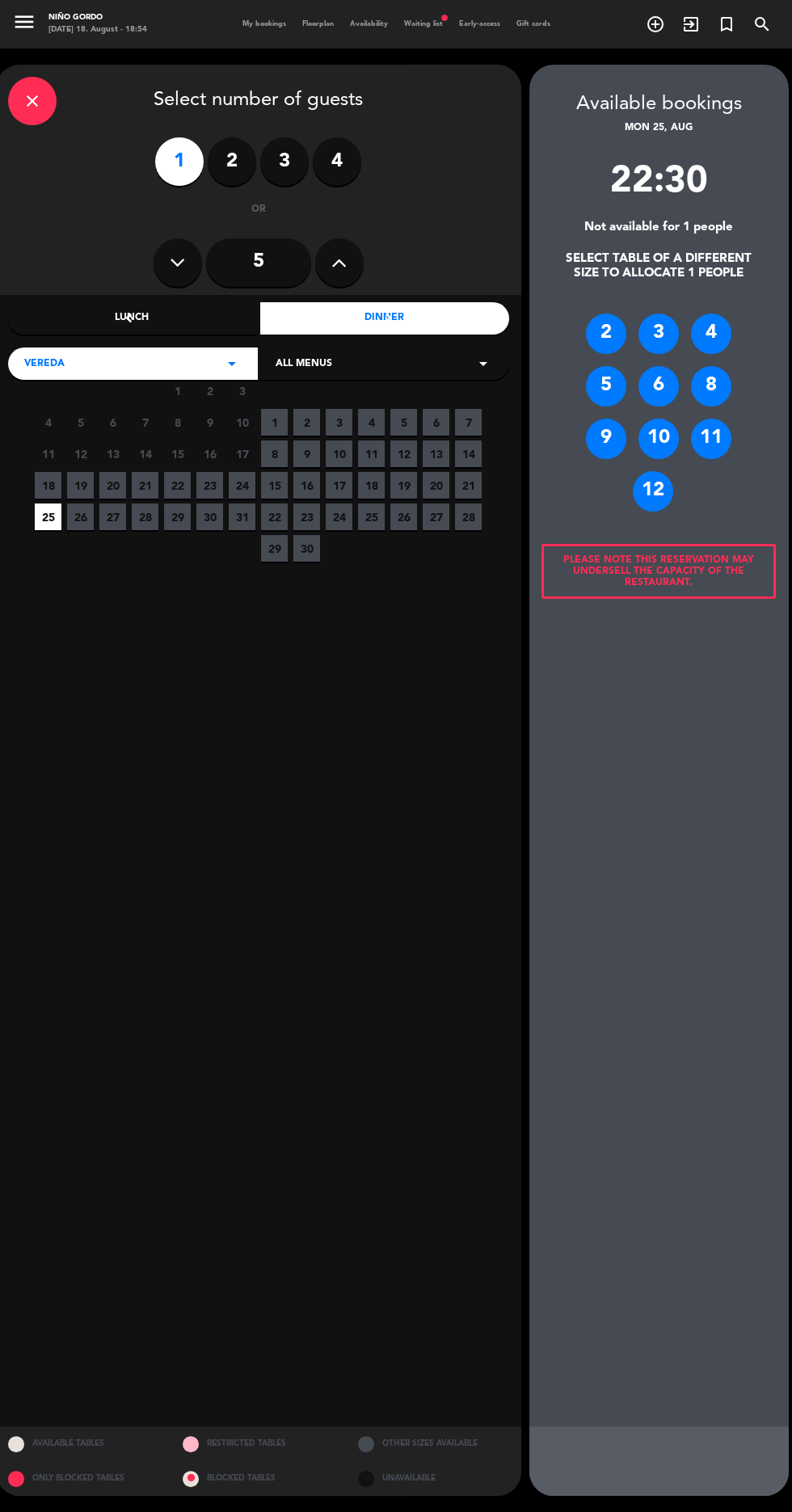
click at [596, 314] on div "2" at bounding box center [605, 333] width 41 height 41
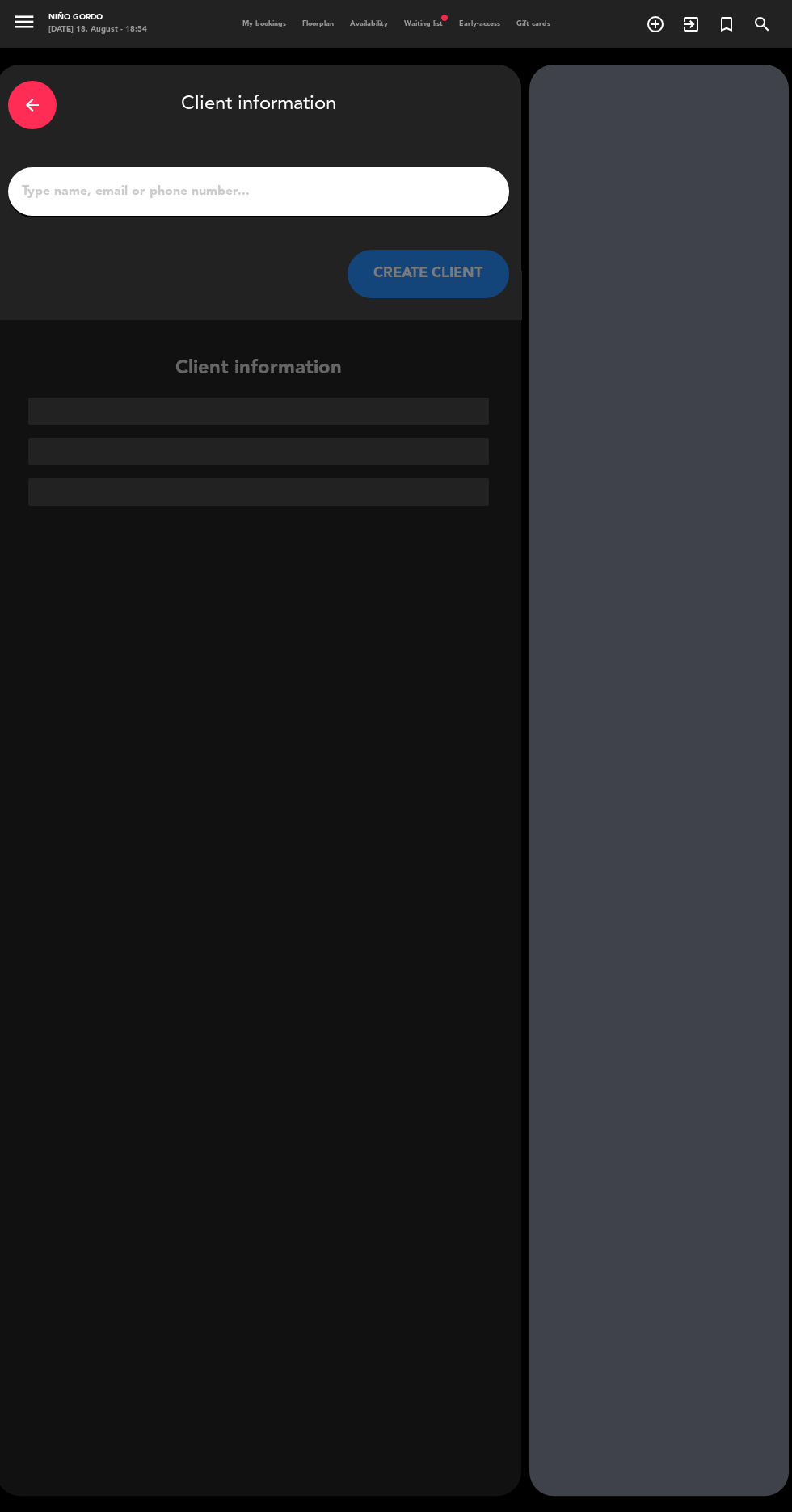
click at [257, 180] on input "1" at bounding box center [258, 191] width 477 height 23
type input "[PERSON_NAME]"
click at [442, 293] on button "CREATE CLIENT" at bounding box center [428, 274] width 161 height 49
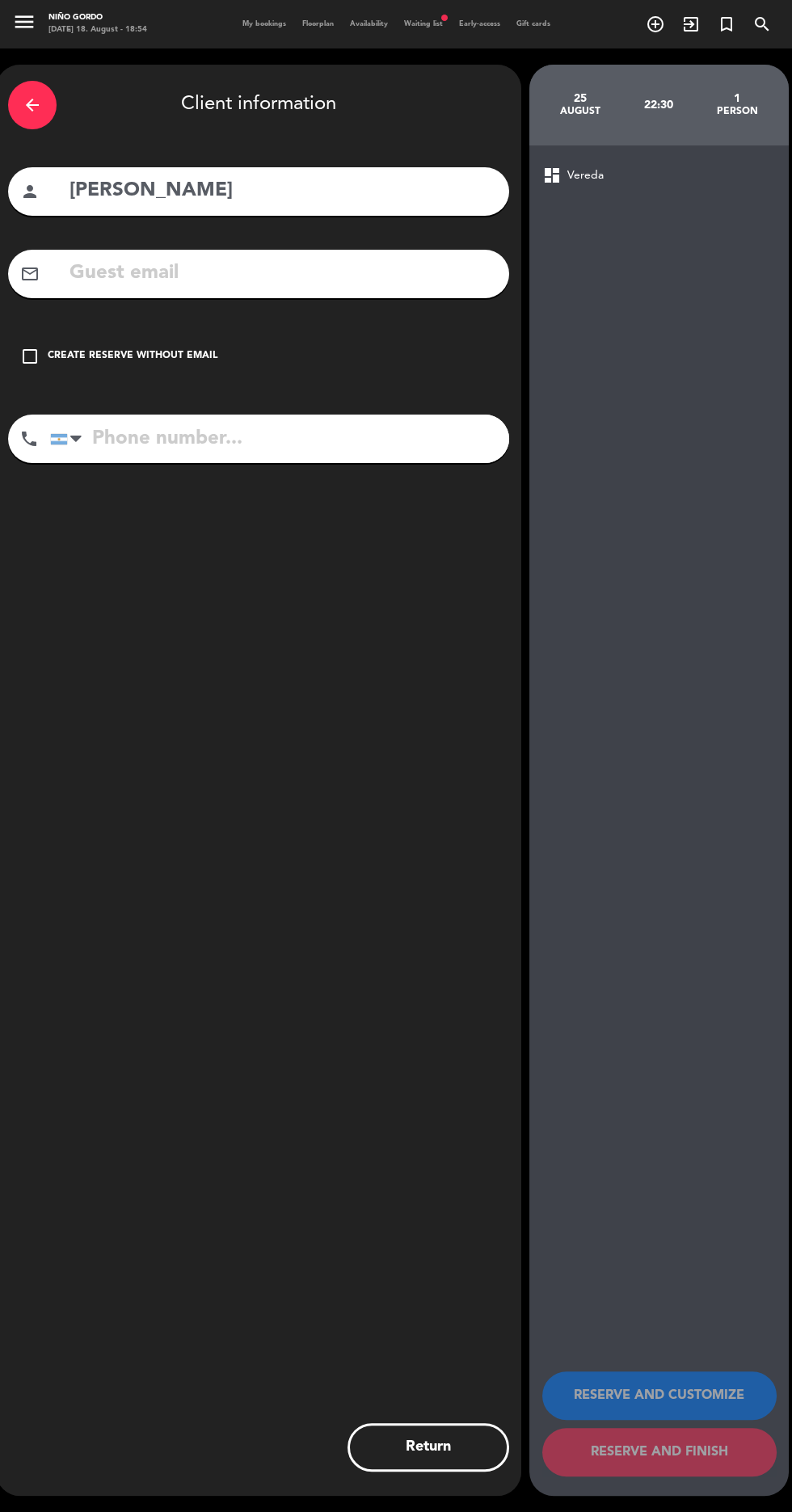
click at [160, 360] on div "Create reserve without email" at bounding box center [132, 356] width 169 height 16
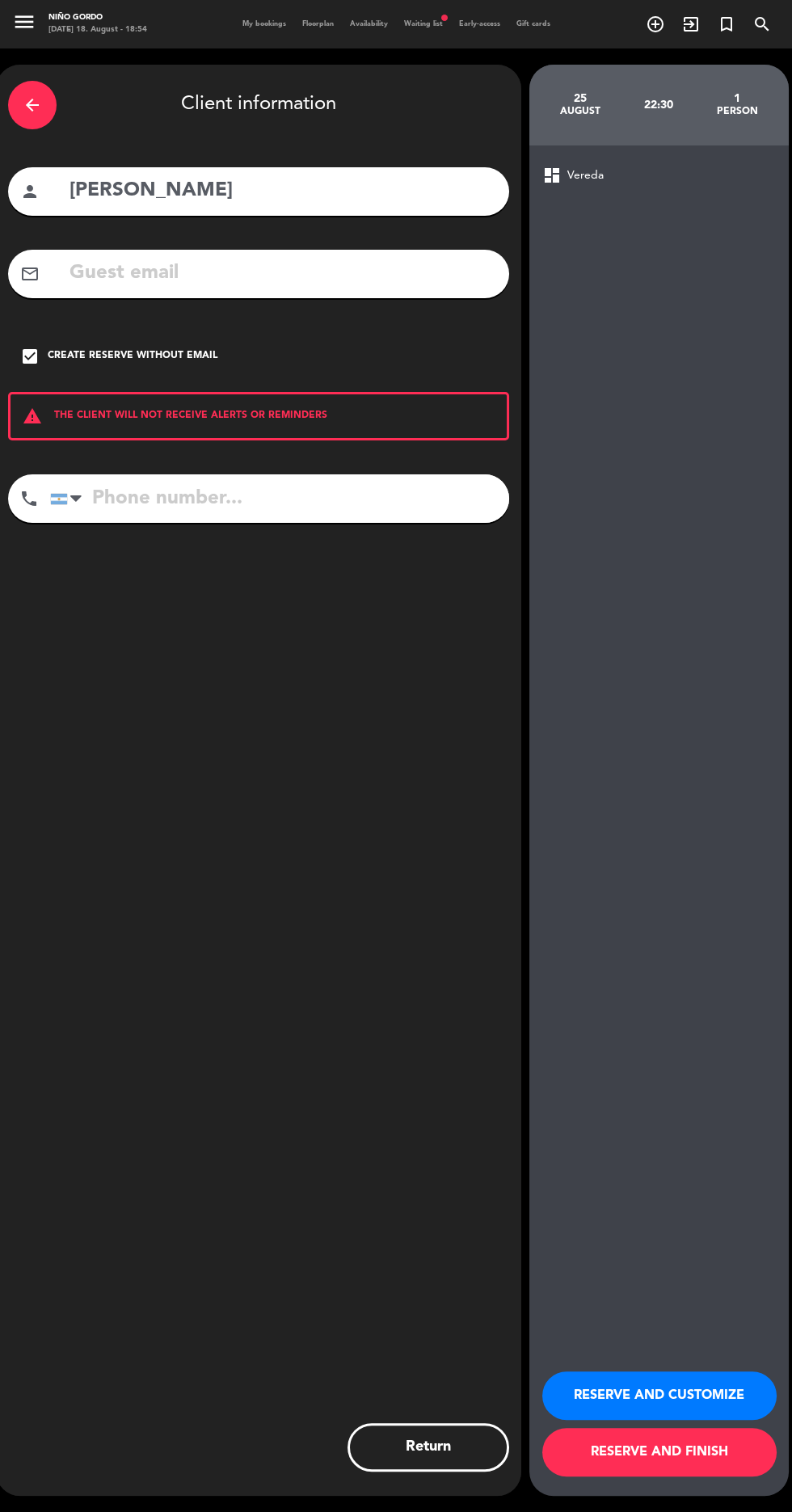
click at [310, 491] on input "tel" at bounding box center [279, 498] width 459 height 49
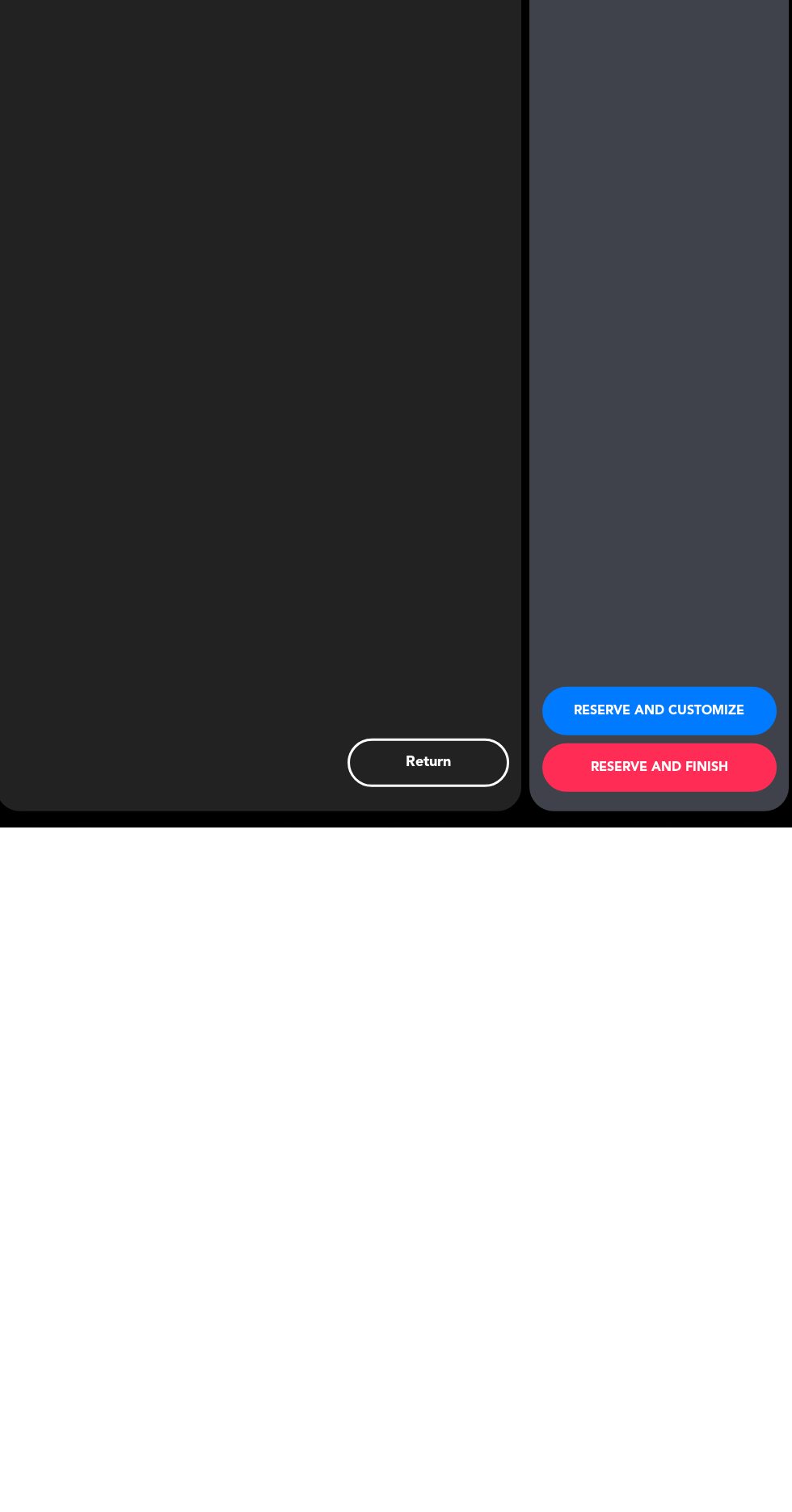
scroll to position [114, 0]
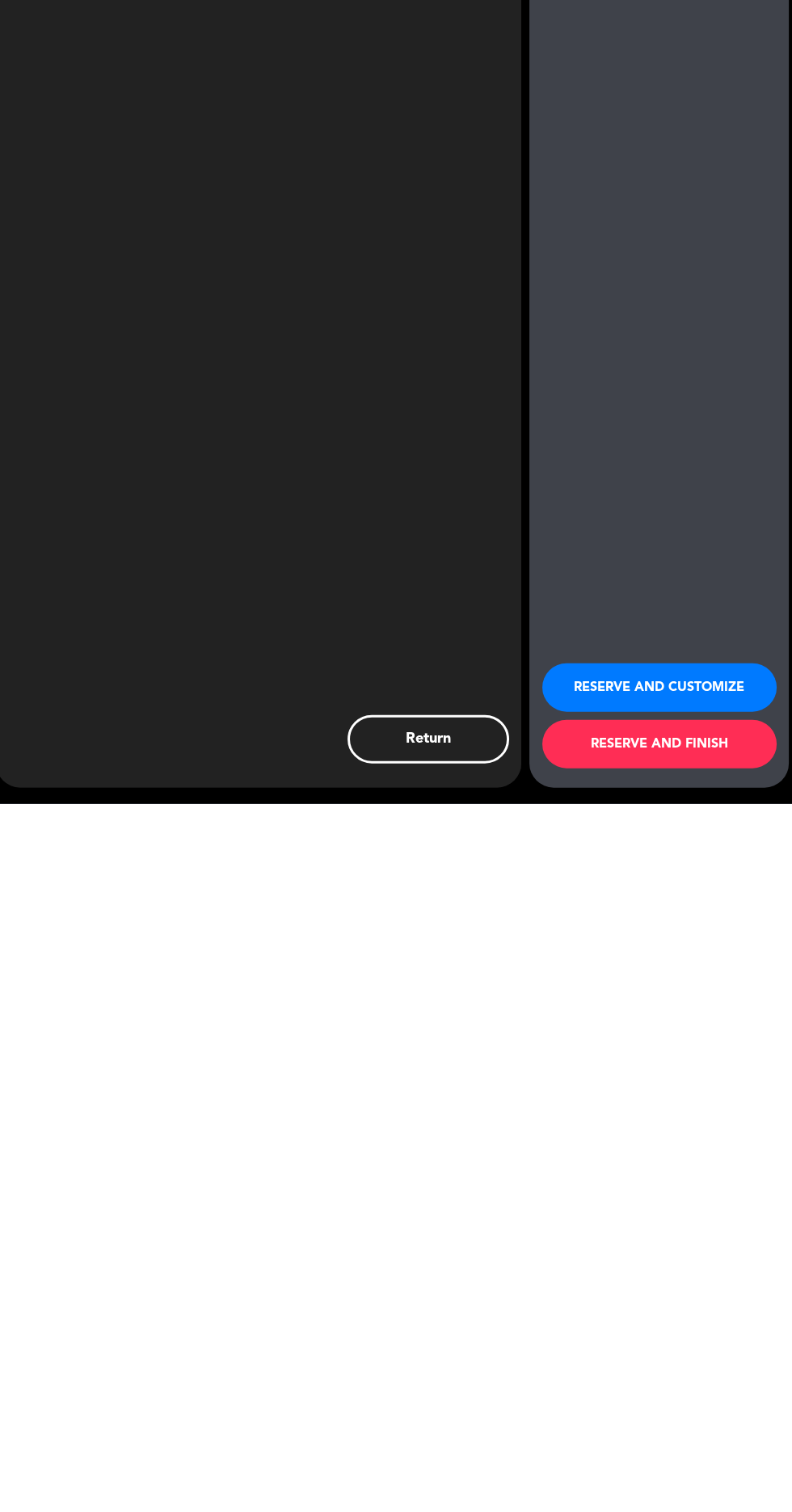
type input "1137835415"
click at [677, 1473] on button "RESERVE AND FINISH" at bounding box center [660, 1452] width 234 height 49
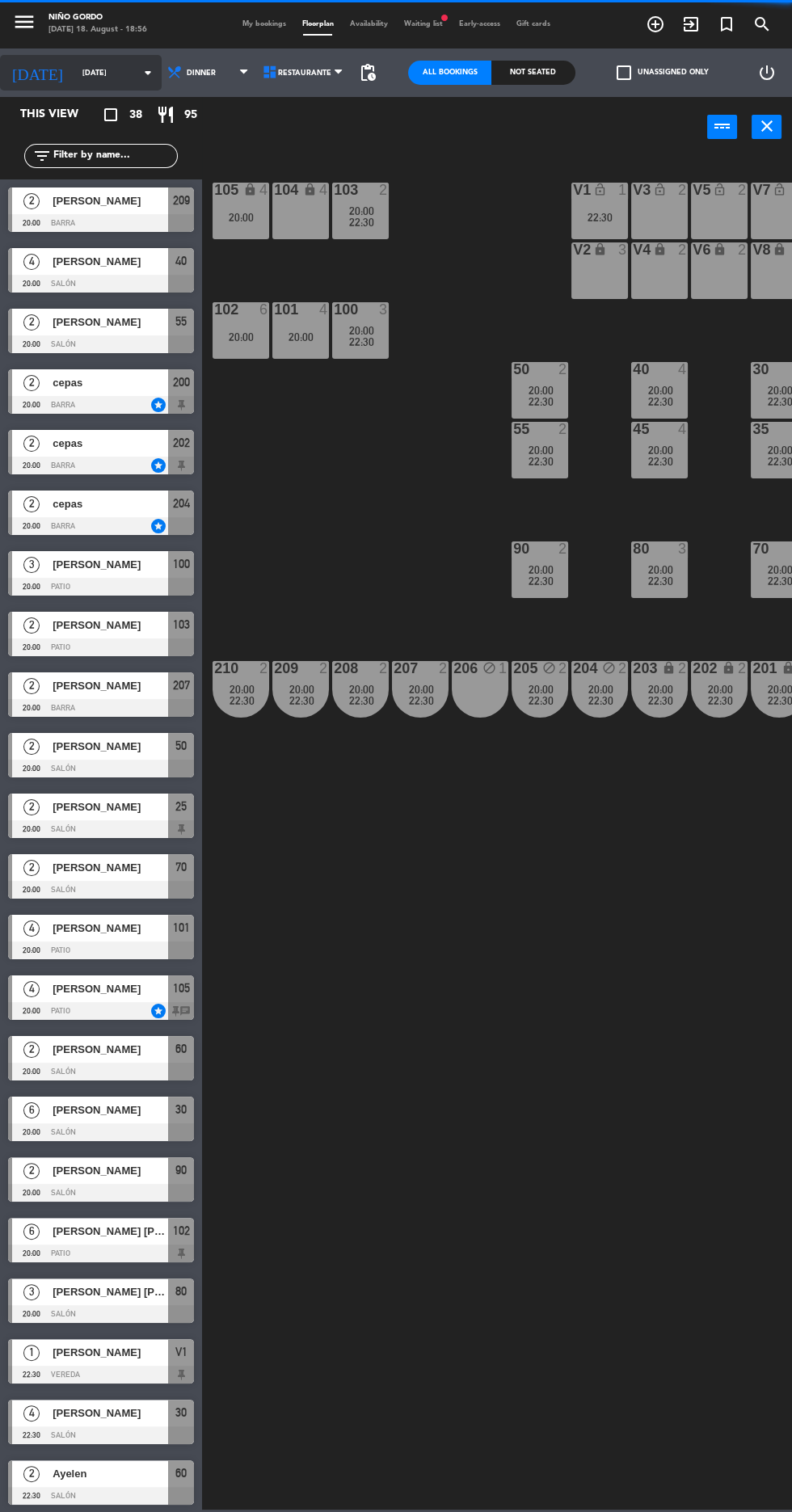
click at [90, 72] on input "[DATE]" at bounding box center [124, 73] width 102 height 25
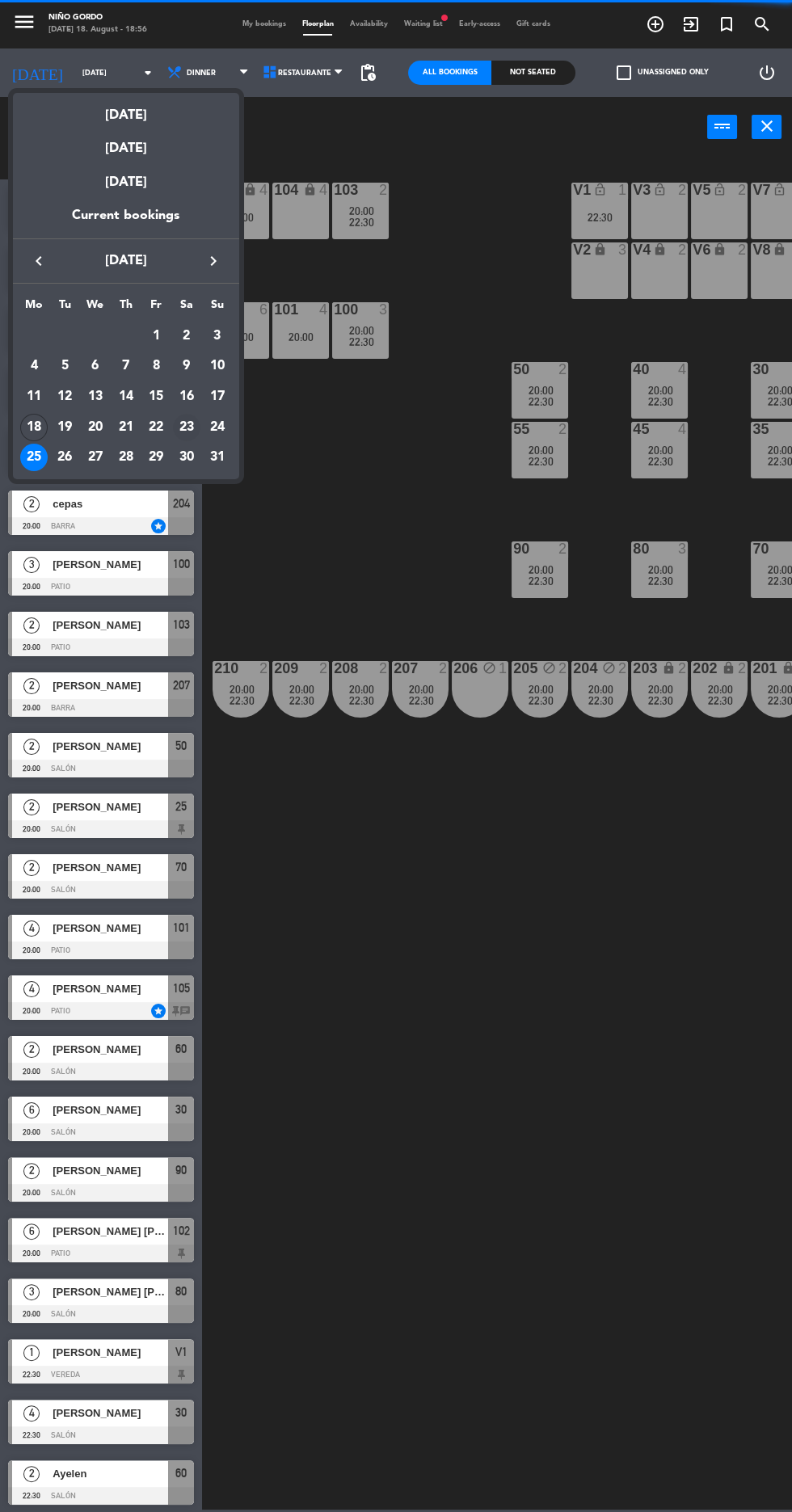
click at [194, 433] on div "23" at bounding box center [187, 427] width 27 height 27
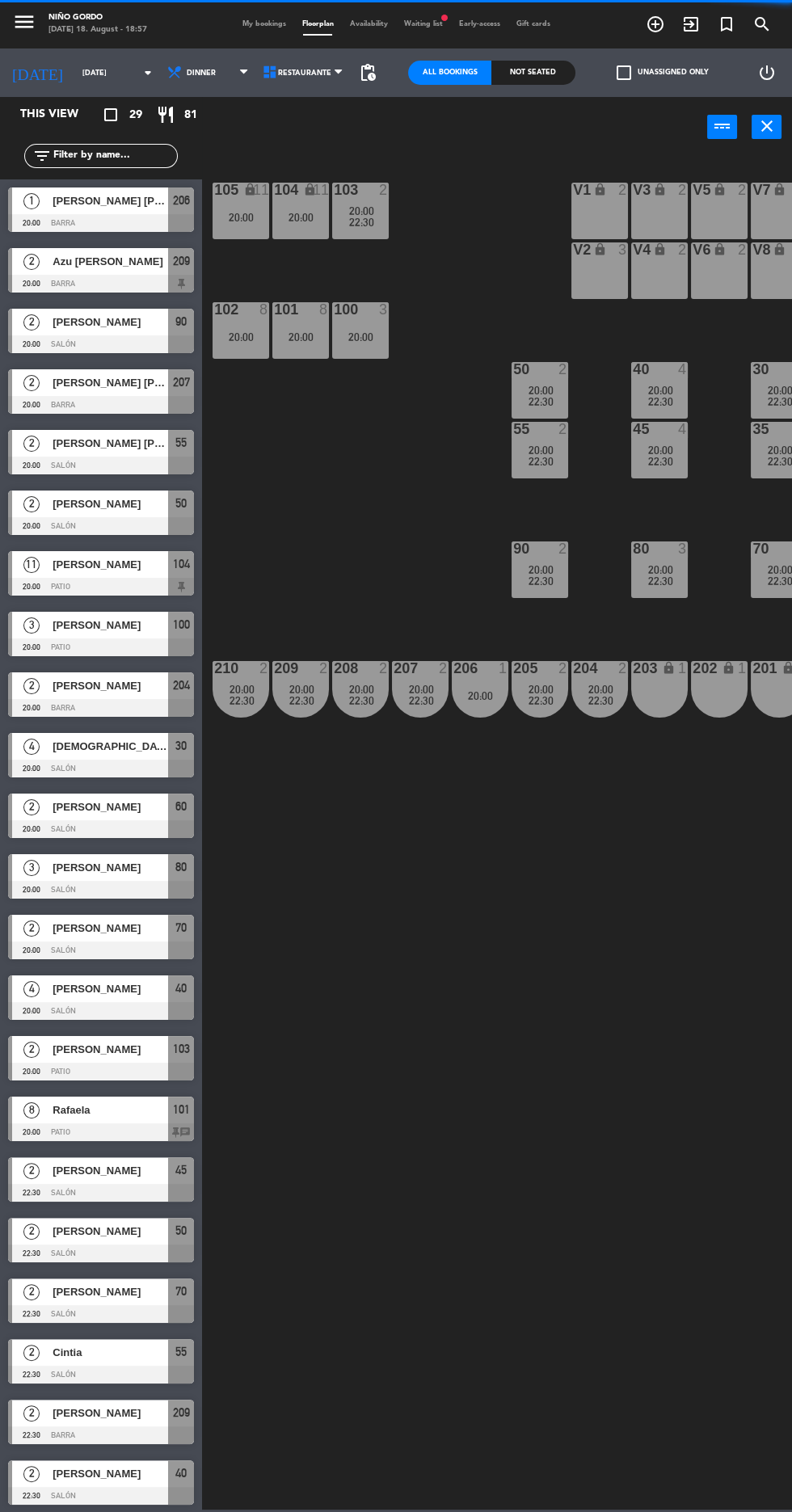
scroll to position [139, 0]
click at [126, 60] on input "[DATE]" at bounding box center [124, 73] width 102 height 25
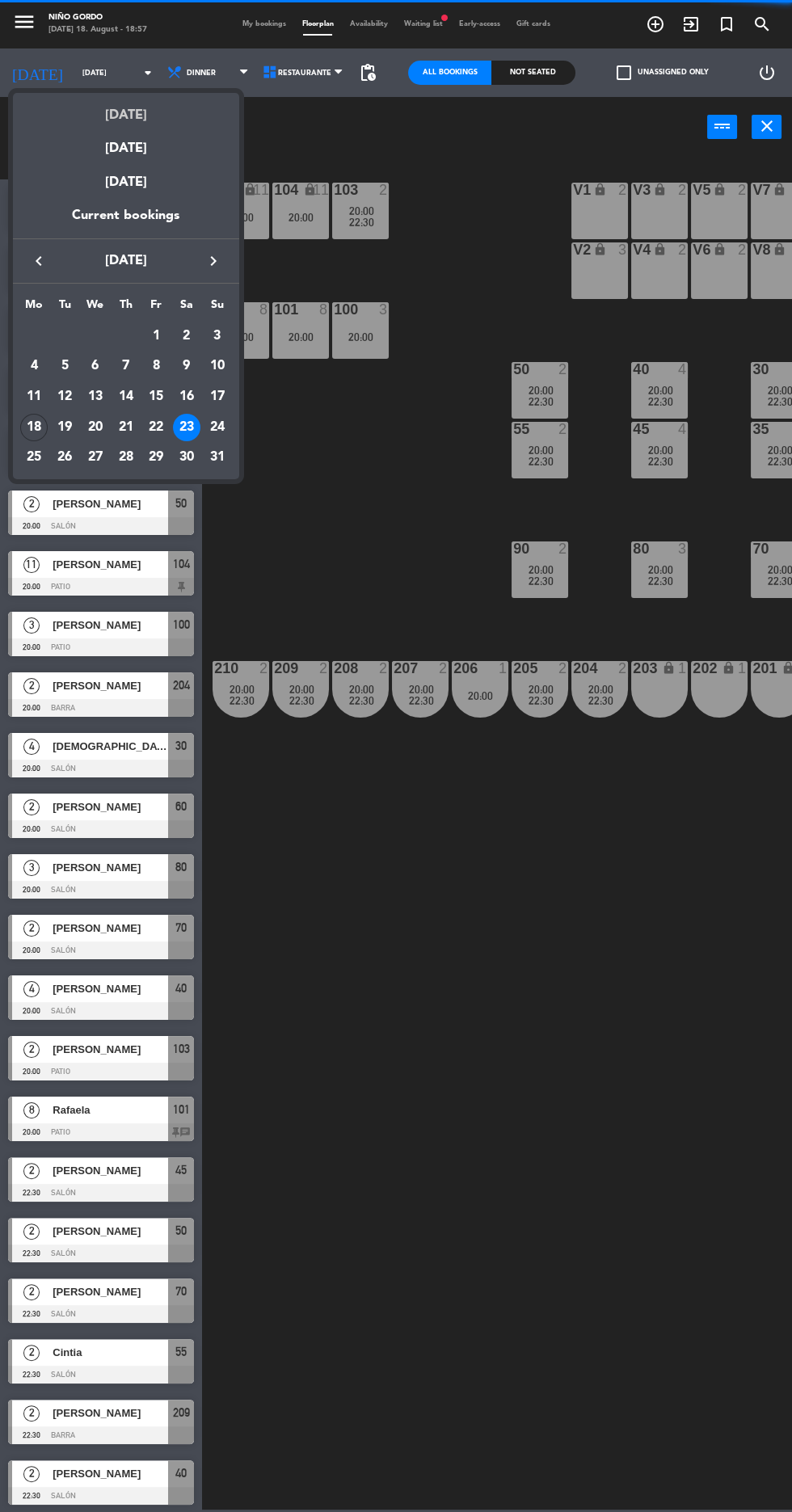
click at [142, 118] on div "[DATE]" at bounding box center [125, 109] width 226 height 33
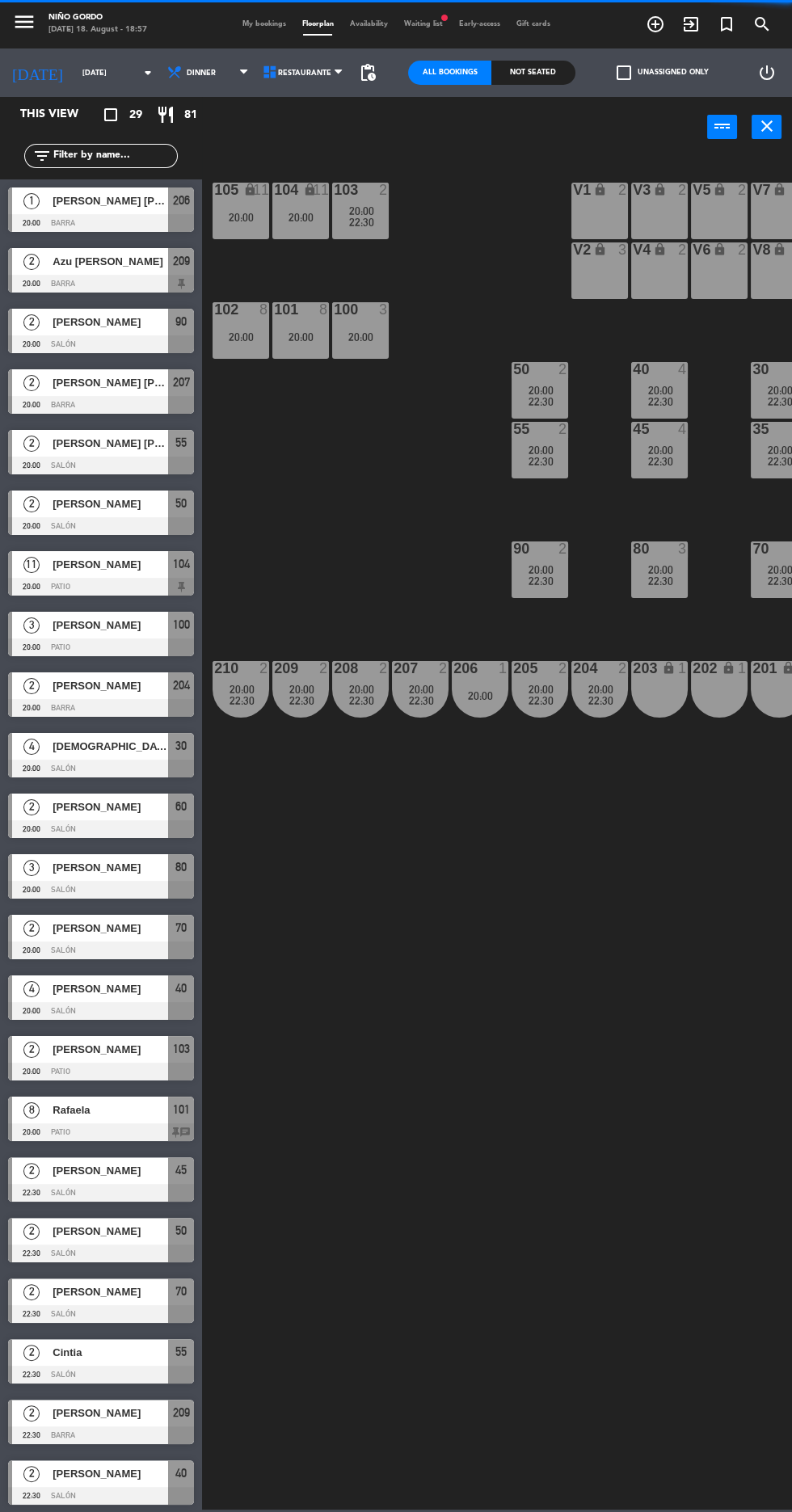
type input "[DATE]"
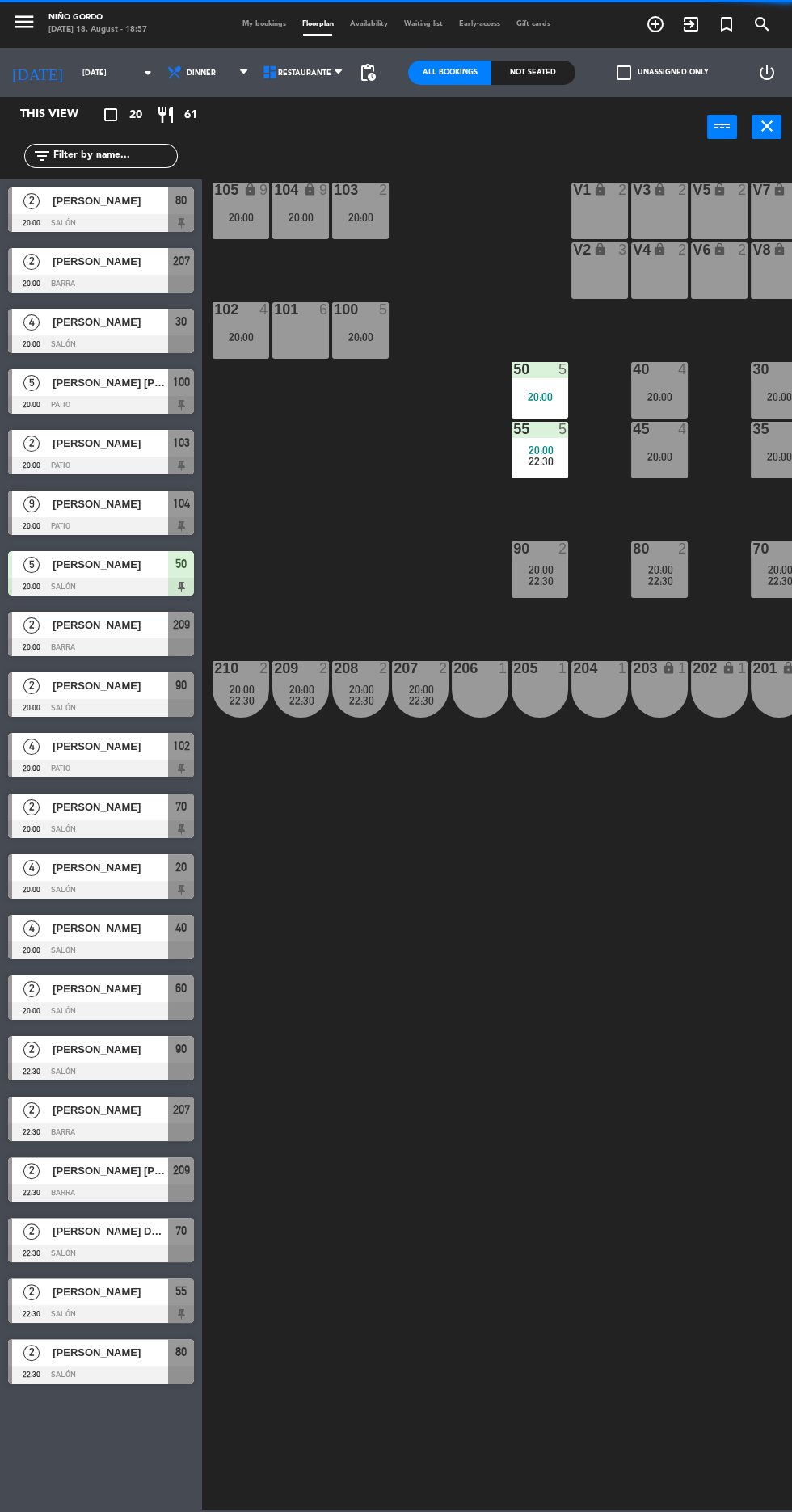
click at [305, 230] on div "104 lock 9 20:00" at bounding box center [300, 211] width 57 height 57
click at [411, 502] on div "105 lock 9 20:00 104 lock 9 20:00 103 2 20:00 V1 lock 2 V3 lock 2 V9 lock 2 V5 …" at bounding box center [501, 832] width 582 height 1355
click at [221, 354] on div "102 4 20:00" at bounding box center [241, 330] width 57 height 57
click at [379, 545] on div "105 lock 9 20:00 104 lock 9 20:00 103 2 20:00 V1 lock 2 V3 lock 2 V9 lock 2 V5 …" at bounding box center [501, 832] width 582 height 1355
click at [383, 336] on div "20:00" at bounding box center [360, 337] width 57 height 12
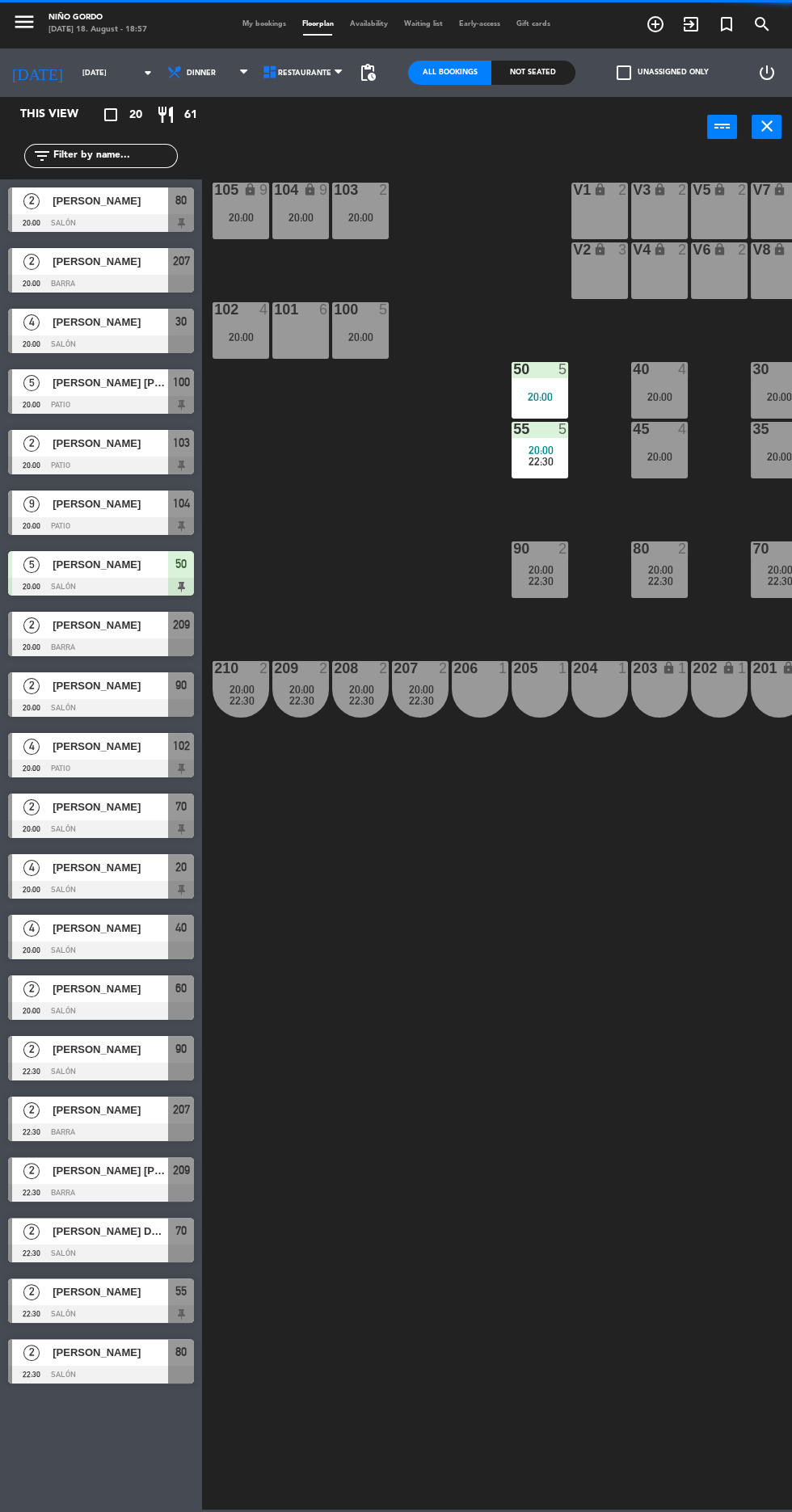
click at [417, 540] on div "105 lock 9 20:00 104 lock 9 20:00 103 2 20:00 V1 lock 2 V3 lock 2 V9 lock 2 V5 …" at bounding box center [501, 832] width 582 height 1355
click at [250, 336] on div "20:00" at bounding box center [241, 337] width 57 height 12
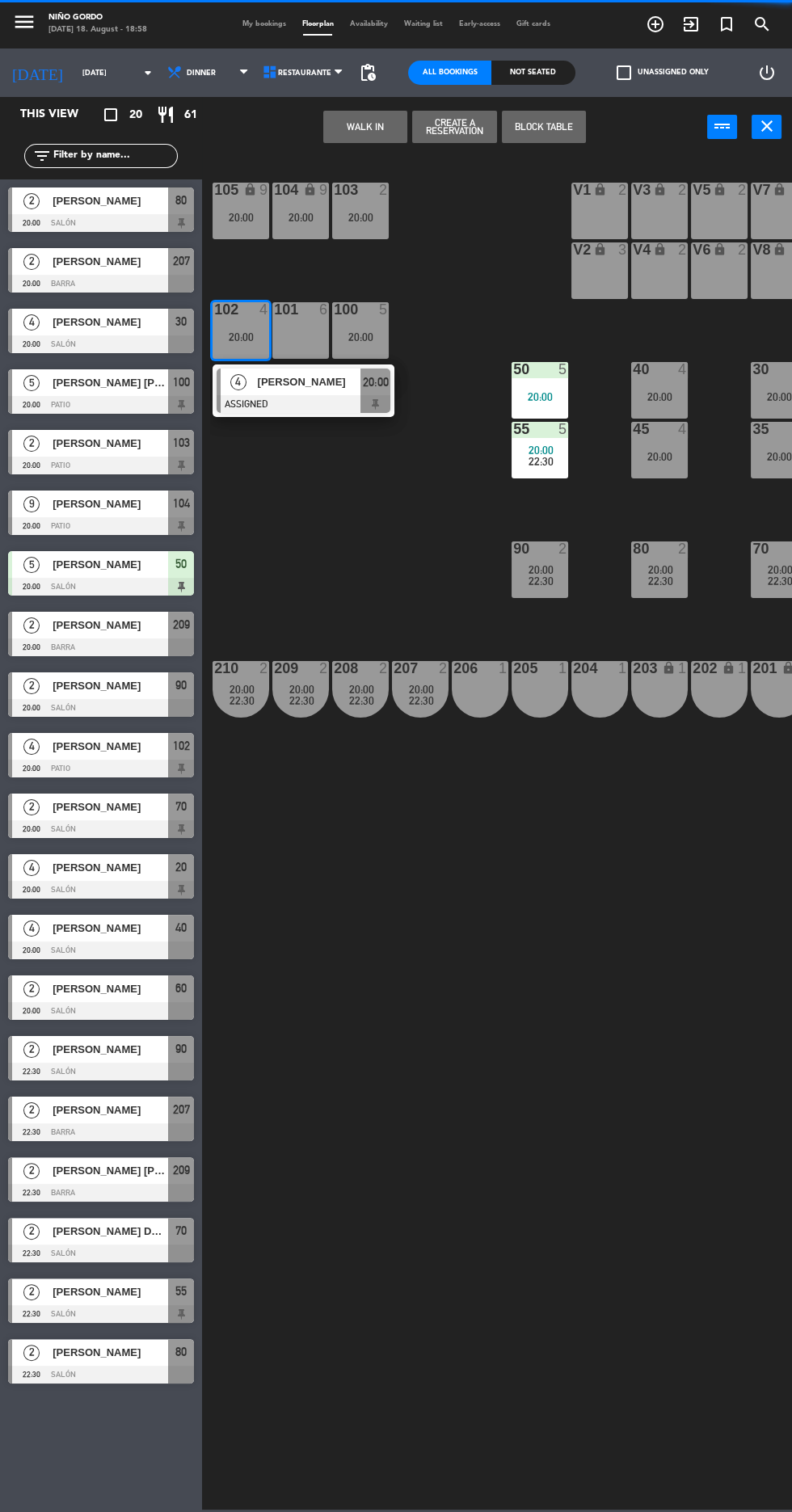
click at [340, 405] on div at bounding box center [303, 404] width 174 height 18
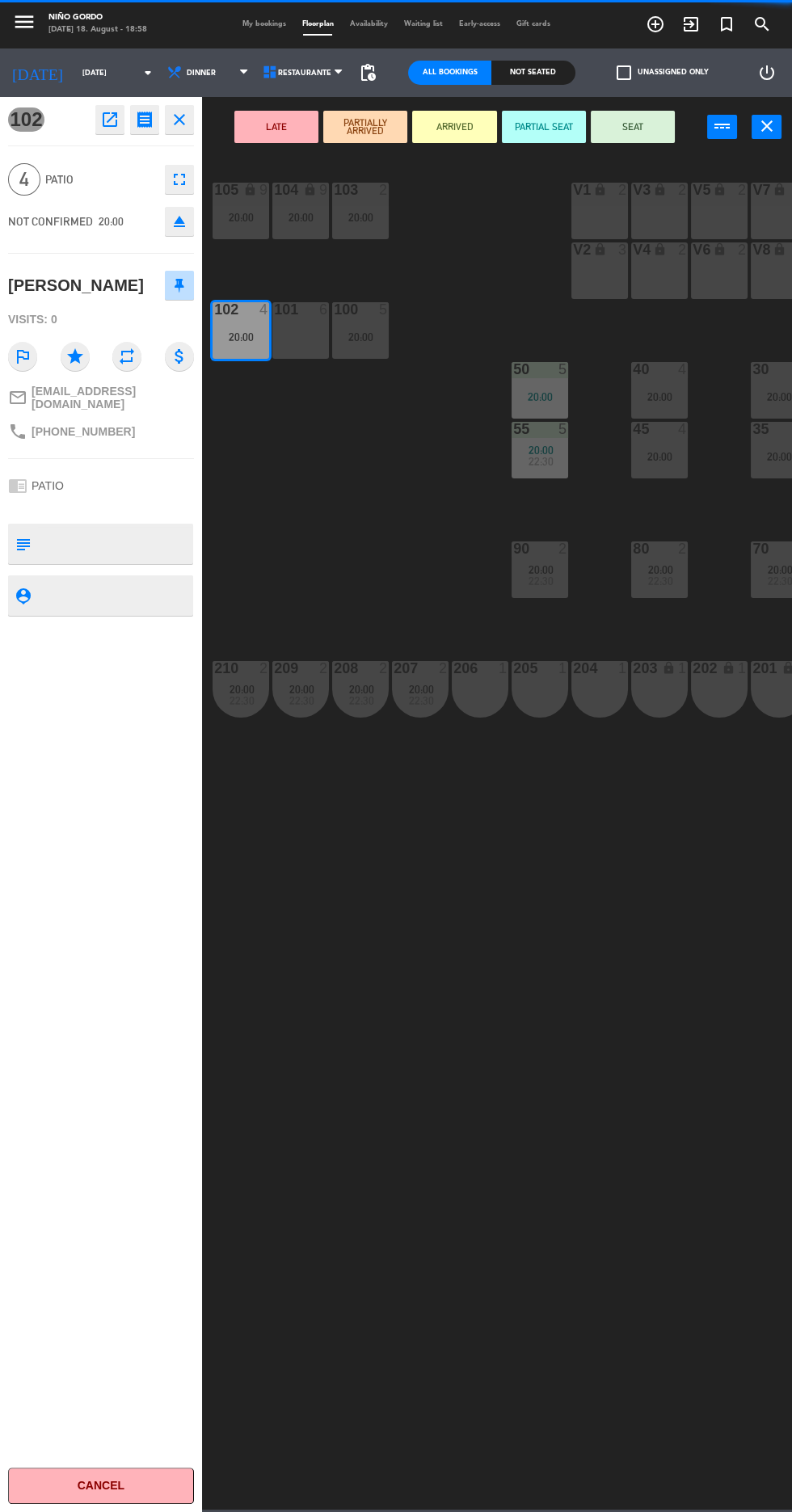
click at [176, 178] on icon "fullscreen" at bounding box center [179, 179] width 20 height 20
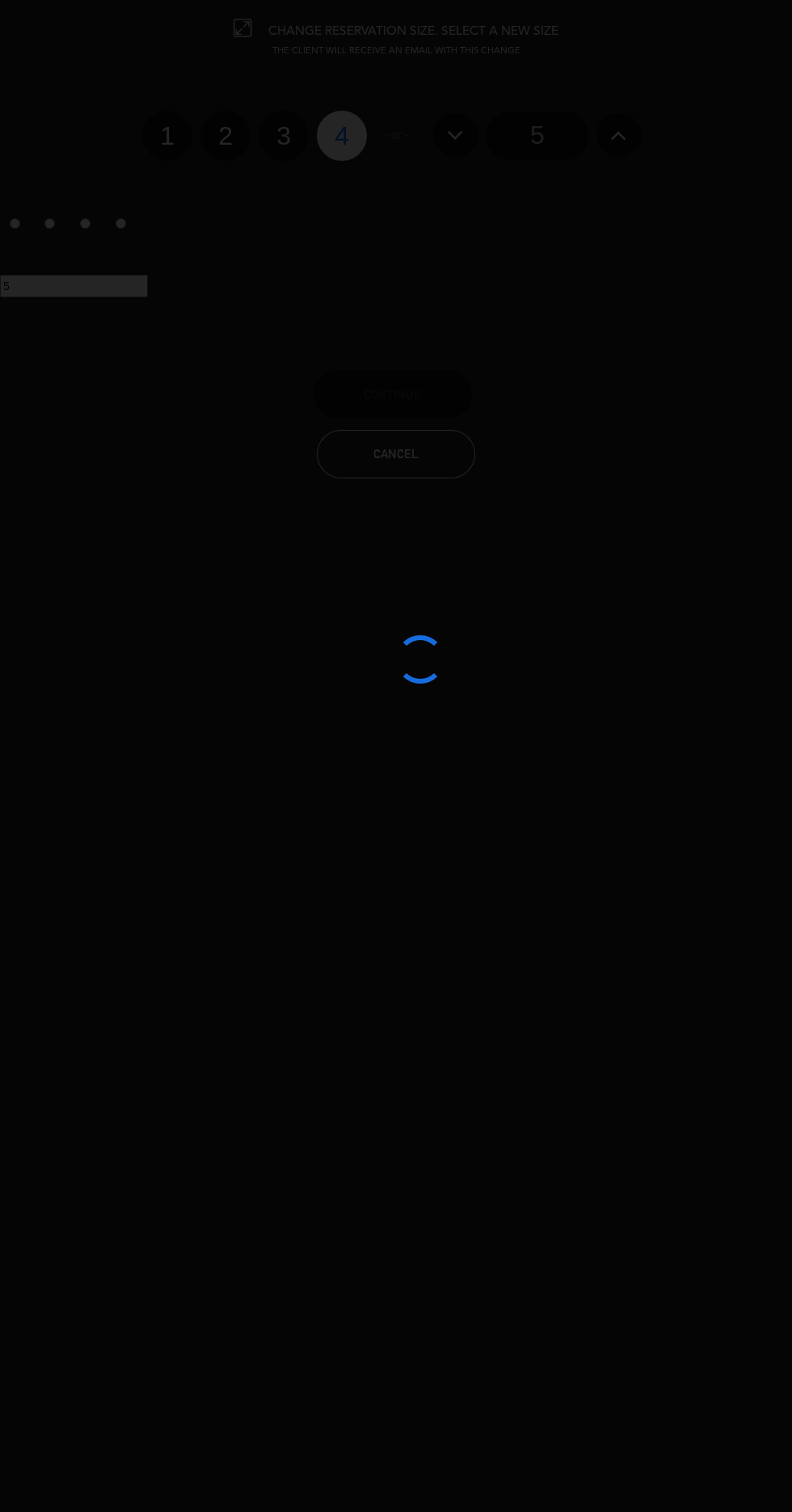
click at [504, 677] on div at bounding box center [396, 756] width 792 height 1512
